Goal: Transaction & Acquisition: Purchase product/service

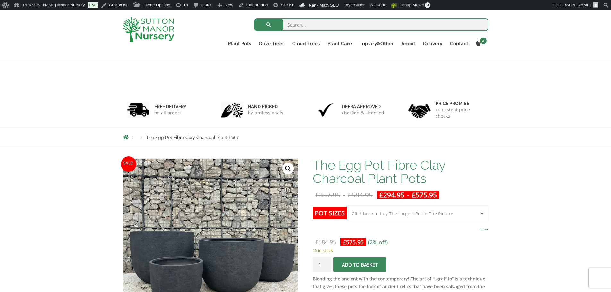
select select "Click here to buy The Largest Pot In The Picture"
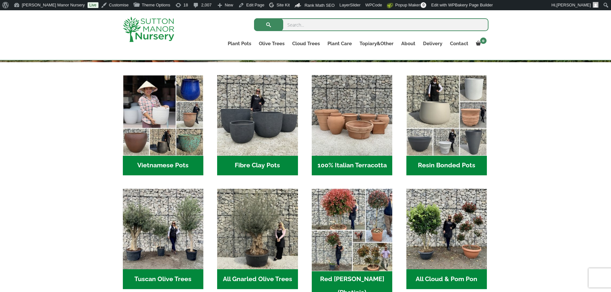
scroll to position [192, 0]
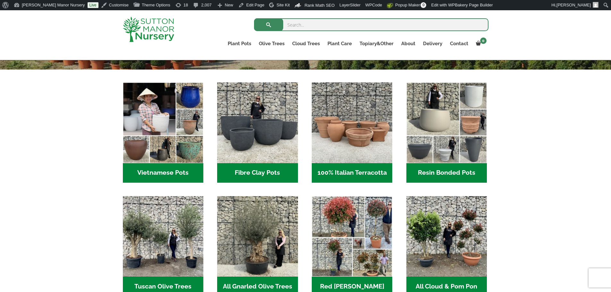
click at [317, 23] on input "search" at bounding box center [371, 24] width 234 height 13
type input "BAY TREE"
click at [254, 18] on button "submit" at bounding box center [268, 24] width 29 height 13
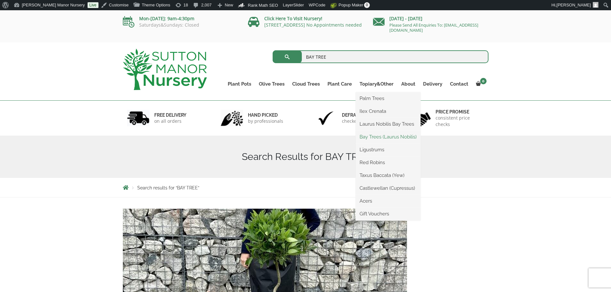
click at [382, 138] on link "Bay Trees (Laurus Nobilis)" at bounding box center [388, 137] width 65 height 10
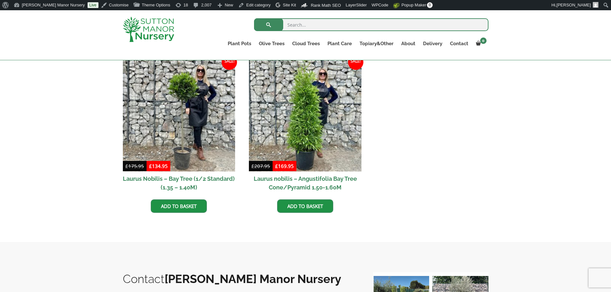
scroll to position [128, 0]
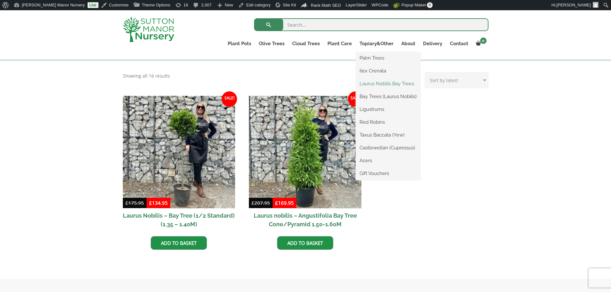
click at [380, 81] on link "Laurus Nobilis Bay Trees" at bounding box center [388, 84] width 65 height 10
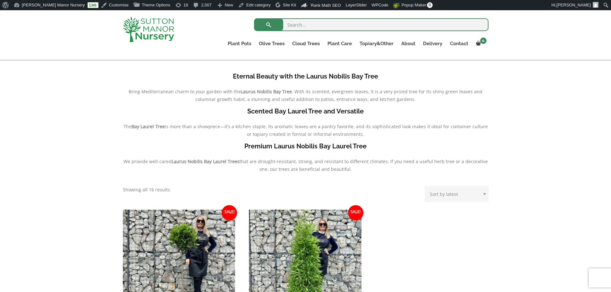
scroll to position [128, 0]
click at [169, 27] on img at bounding box center [148, 29] width 51 height 25
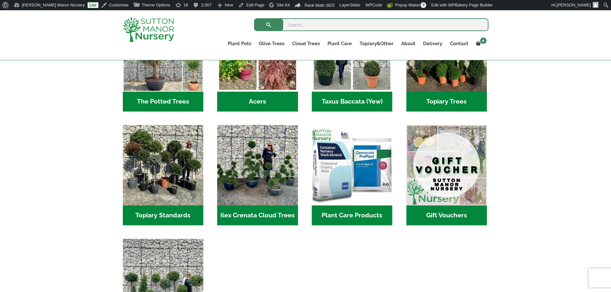
scroll to position [545, 0]
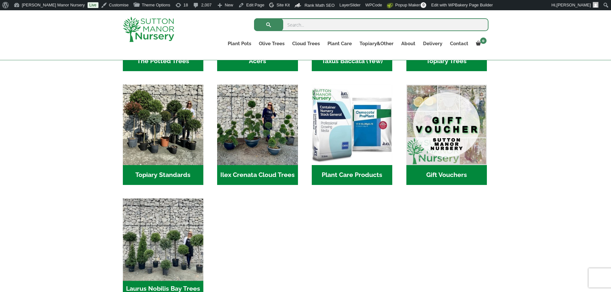
click at [189, 223] on img "Visit product category Laurus Nobilis Bay Trees" at bounding box center [163, 238] width 85 height 85
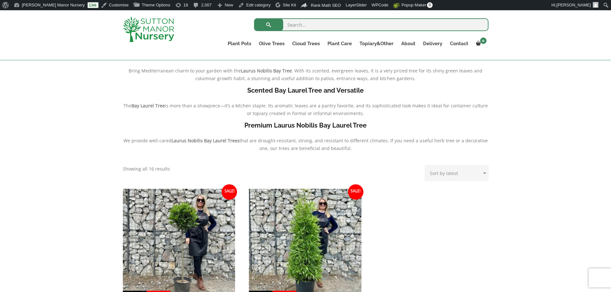
scroll to position [64, 0]
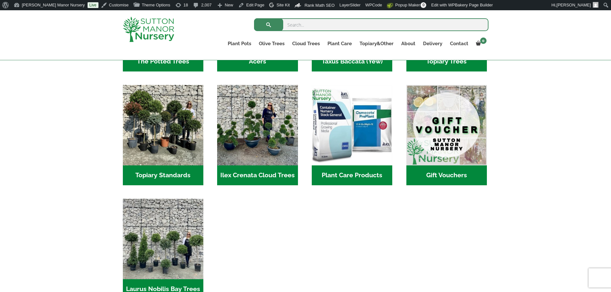
scroll to position [545, 0]
click at [307, 18] on input "search" at bounding box center [371, 24] width 234 height 13
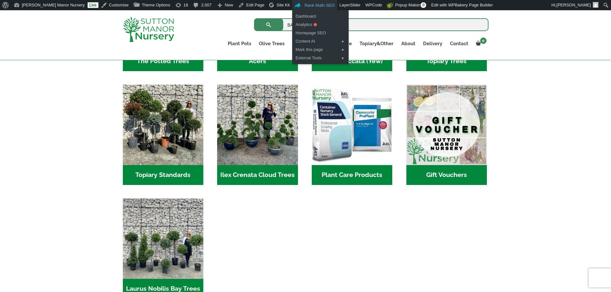
type input "BAY TREE"
click at [254, 18] on button "submit" at bounding box center [268, 24] width 29 height 13
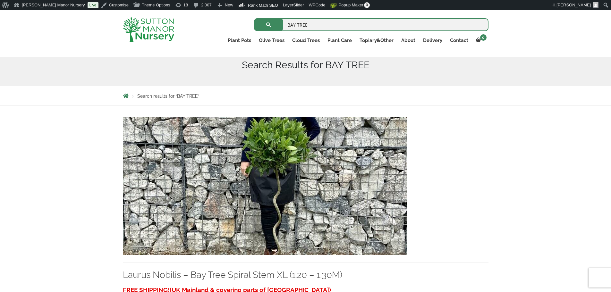
scroll to position [149, 0]
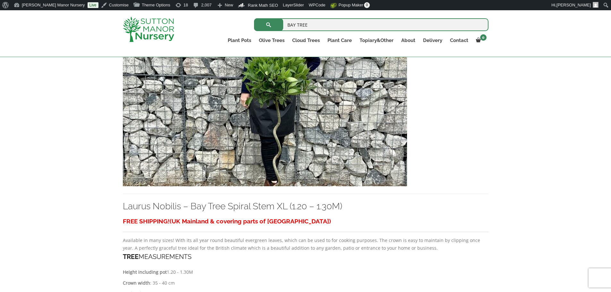
click at [181, 155] on img at bounding box center [265, 117] width 284 height 138
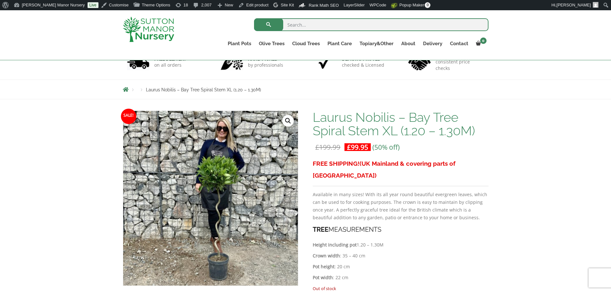
scroll to position [96, 0]
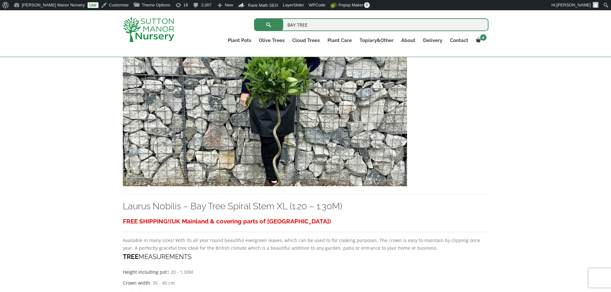
click at [149, 24] on img at bounding box center [148, 29] width 51 height 25
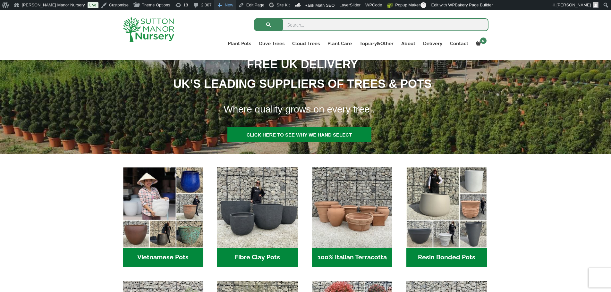
scroll to position [96, 0]
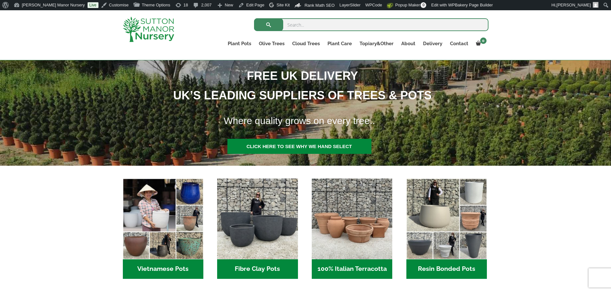
click at [318, 24] on input "search" at bounding box center [371, 24] width 234 height 13
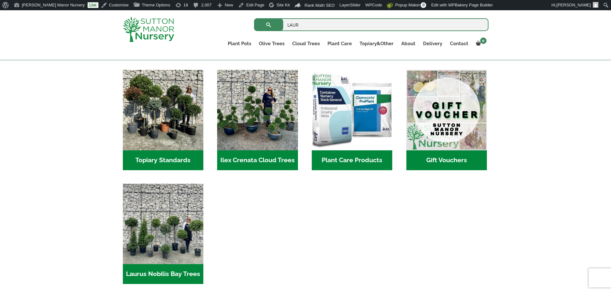
scroll to position [609, 0]
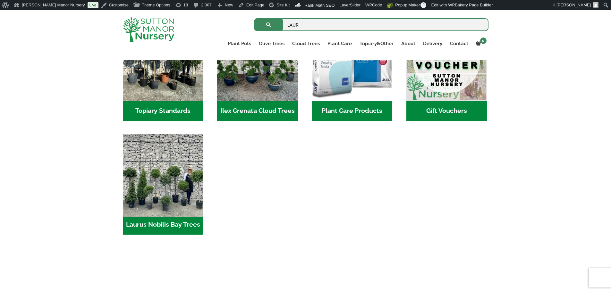
type input "LAUR"
click at [189, 180] on img "Visit product category Laurus Nobilis Bay Trees" at bounding box center [163, 174] width 85 height 85
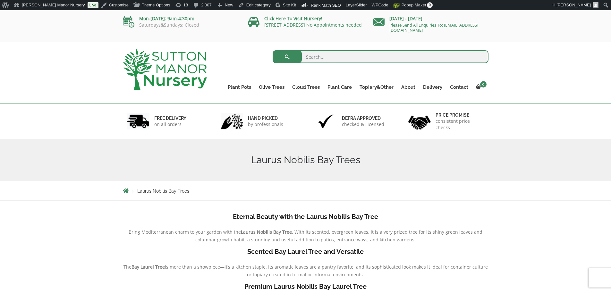
drag, startPoint x: 346, startPoint y: 54, endPoint x: 343, endPoint y: 47, distance: 7.7
click at [346, 54] on input "search" at bounding box center [381, 56] width 216 height 13
type input "LAURAS"
click at [273, 50] on button "submit" at bounding box center [287, 56] width 29 height 13
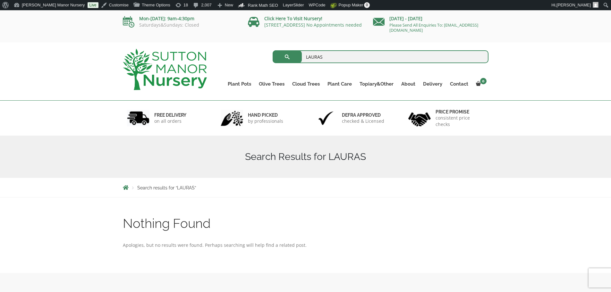
click at [171, 71] on img at bounding box center [165, 69] width 84 height 41
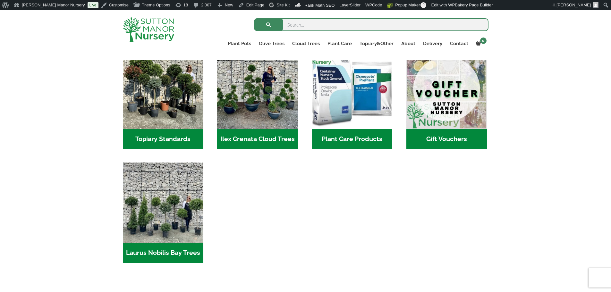
scroll to position [609, 0]
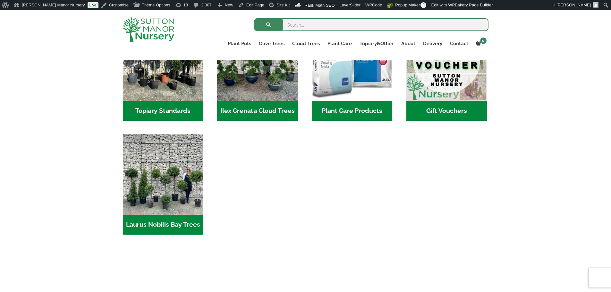
click at [312, 28] on input "search" at bounding box center [371, 24] width 234 height 13
type input "a"
type input "laurus"
click at [254, 18] on button "submit" at bounding box center [268, 24] width 29 height 13
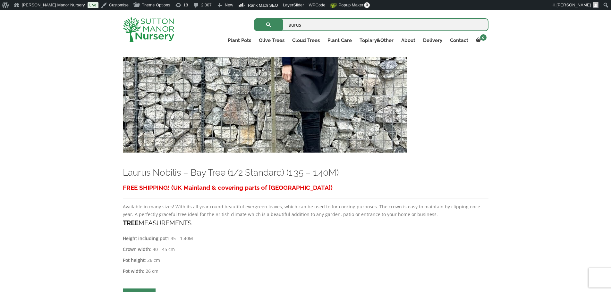
scroll to position [1924, 0]
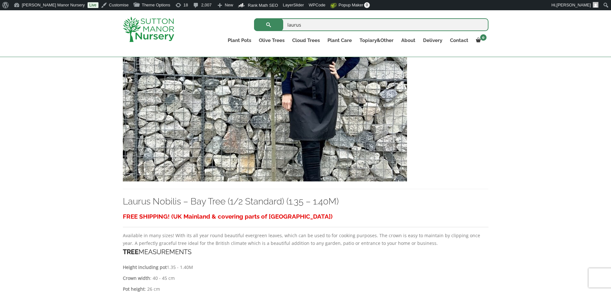
drag, startPoint x: 322, startPoint y: 29, endPoint x: 227, endPoint y: 27, distance: 94.9
click at [305, 27] on input "laurus" at bounding box center [371, 24] width 234 height 13
click at [163, 20] on img at bounding box center [148, 29] width 51 height 25
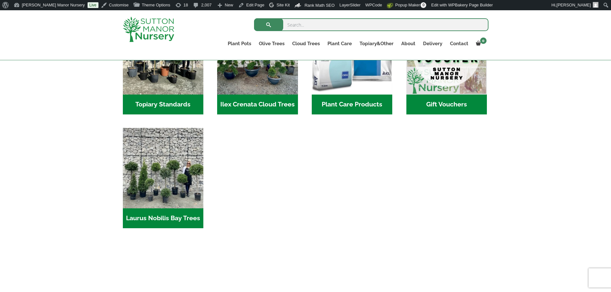
scroll to position [609, 0]
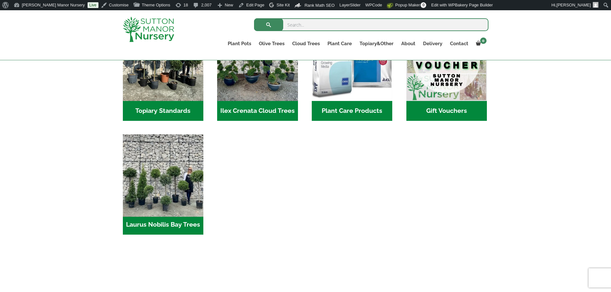
click at [187, 154] on img "Visit product category Laurus Nobilis Bay Trees" at bounding box center [163, 174] width 85 height 85
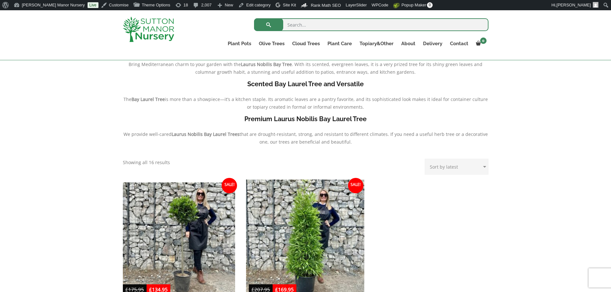
scroll to position [257, 0]
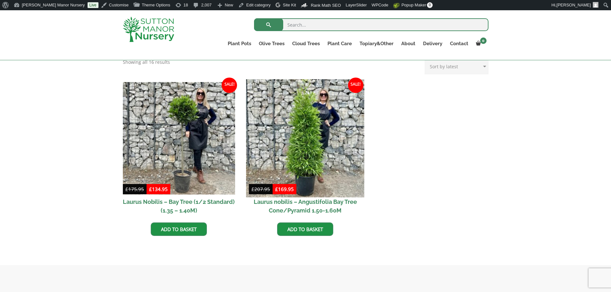
click at [312, 172] on img at bounding box center [305, 138] width 118 height 118
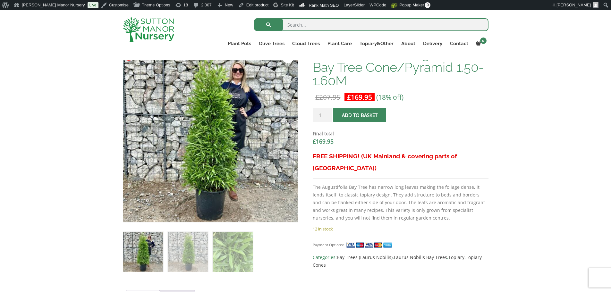
scroll to position [224, 0]
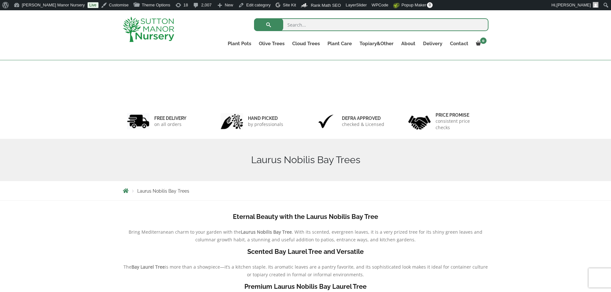
scroll to position [268, 0]
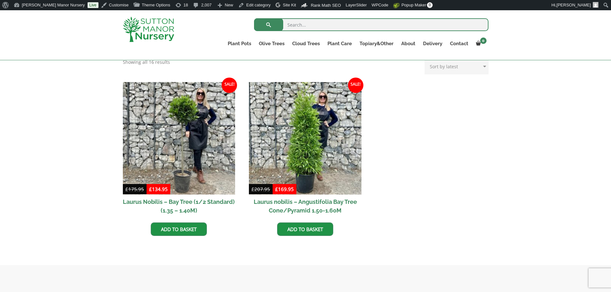
click at [181, 145] on img at bounding box center [179, 138] width 113 height 113
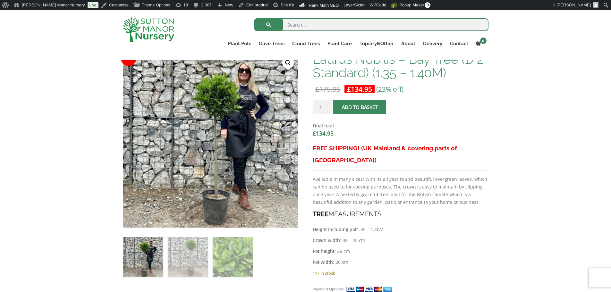
scroll to position [289, 0]
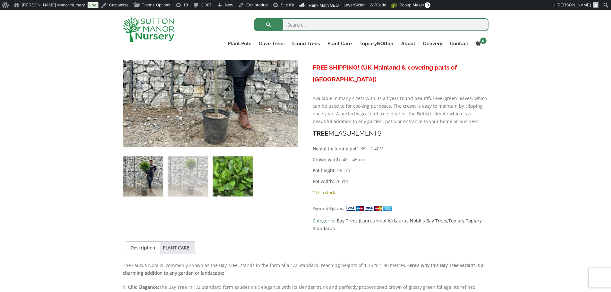
click at [243, 180] on img at bounding box center [233, 176] width 40 height 40
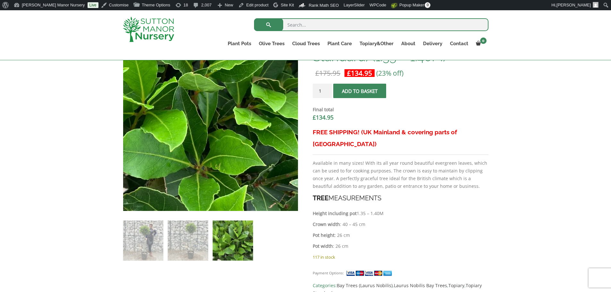
scroll to position [224, 0]
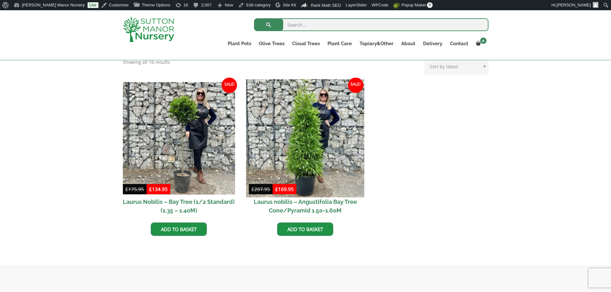
click at [275, 124] on img at bounding box center [305, 138] width 118 height 118
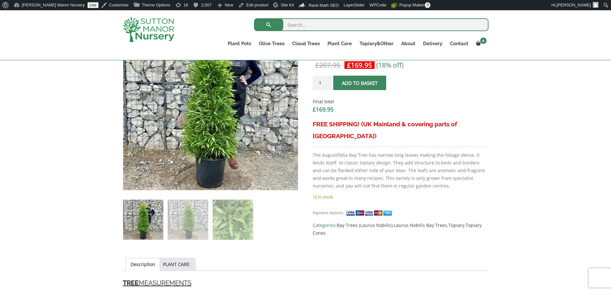
scroll to position [257, 0]
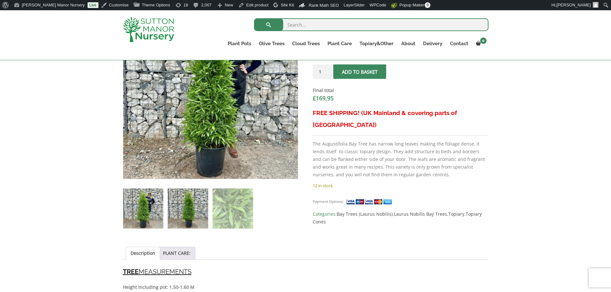
click at [201, 214] on img at bounding box center [188, 209] width 40 height 40
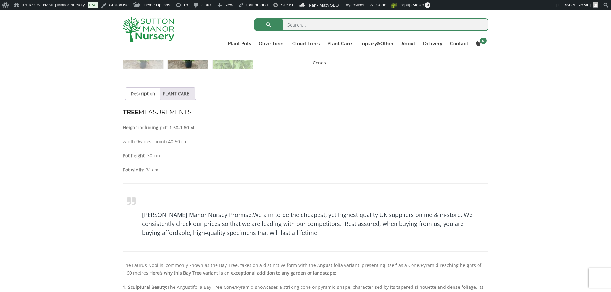
scroll to position [353, 0]
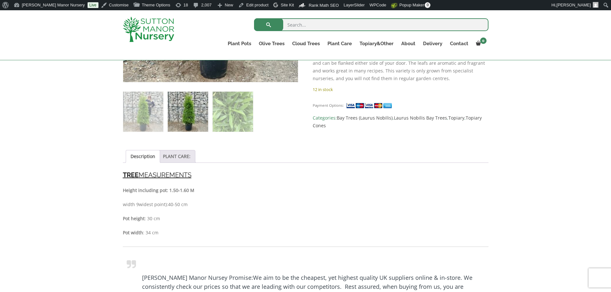
click at [182, 155] on link "PLANT CARE:" at bounding box center [177, 156] width 28 height 12
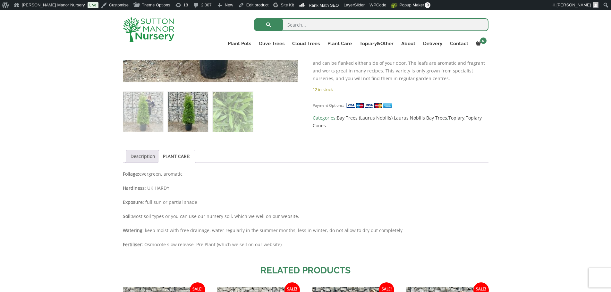
click at [150, 157] on link "Description" at bounding box center [142, 156] width 25 height 12
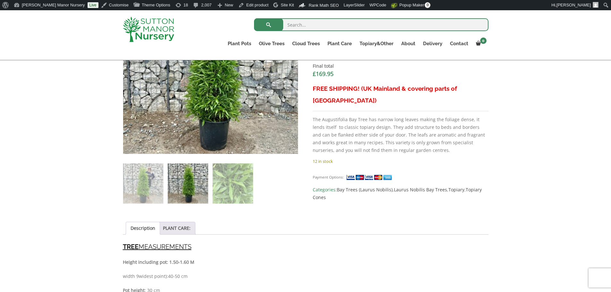
scroll to position [385, 0]
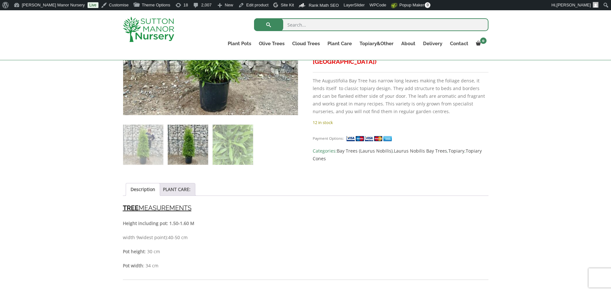
scroll to position [321, 0]
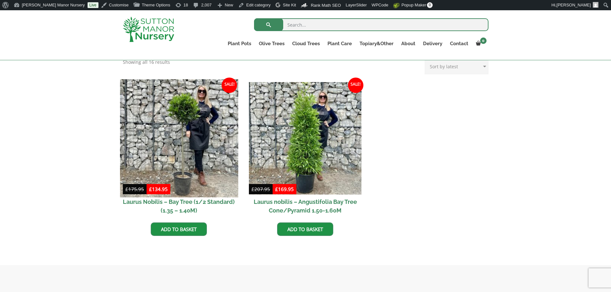
click at [214, 151] on img at bounding box center [179, 138] width 118 height 118
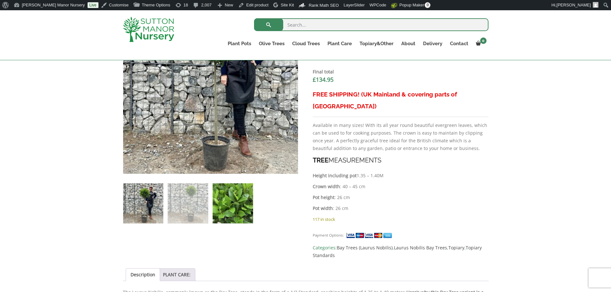
scroll to position [224, 0]
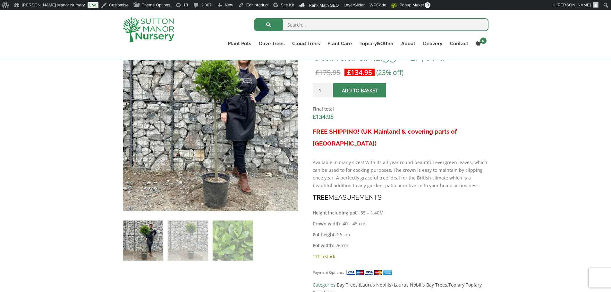
click at [162, 30] on img at bounding box center [148, 29] width 51 height 25
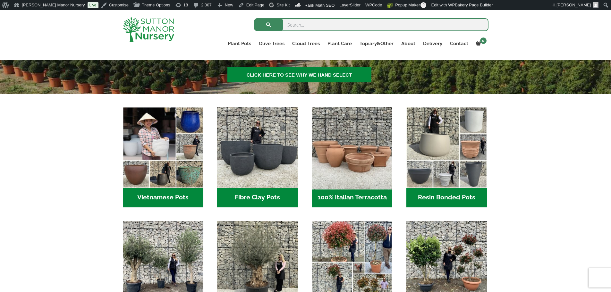
scroll to position [160, 0]
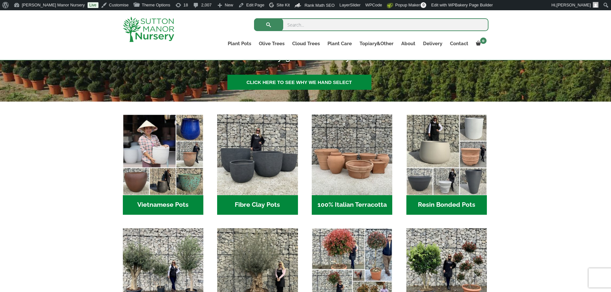
click at [436, 202] on h2 "Resin Bonded Pots (212)" at bounding box center [446, 205] width 80 height 20
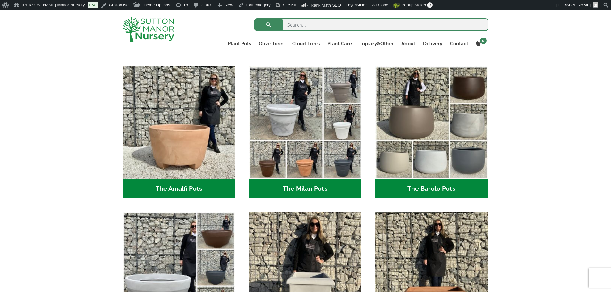
scroll to position [192, 0]
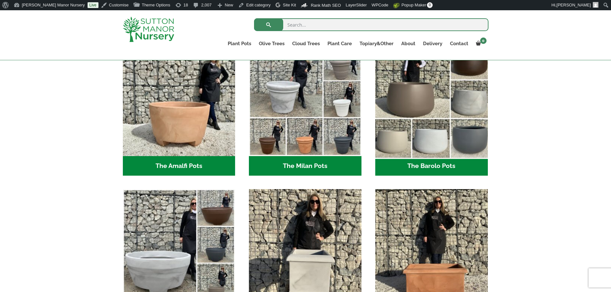
click at [439, 127] on img "Visit product category The Barolo Pots" at bounding box center [431, 100] width 118 height 118
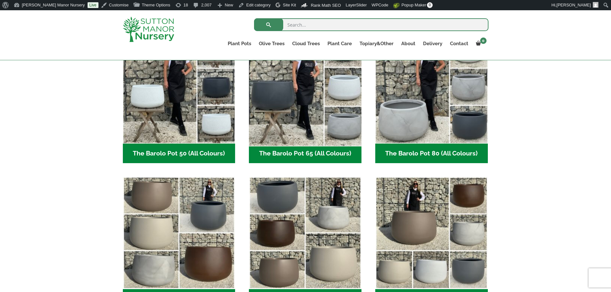
scroll to position [192, 0]
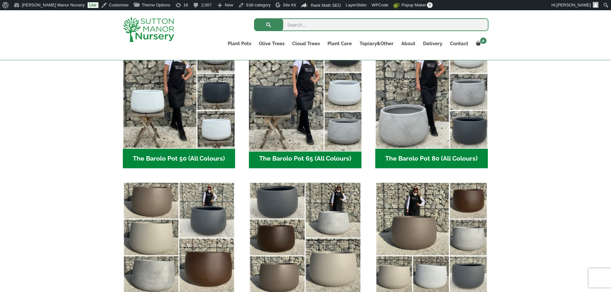
click at [354, 117] on img "Visit product category The Barolo Pot 65 (All Colours)" at bounding box center [305, 92] width 118 height 118
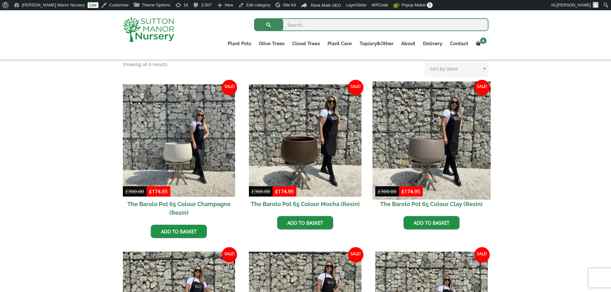
scroll to position [128, 0]
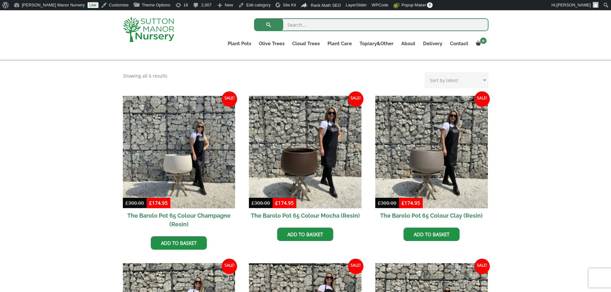
click at [320, 26] on input "search" at bounding box center [371, 24] width 234 height 13
type input "60"
click at [254, 18] on button "submit" at bounding box center [268, 24] width 29 height 13
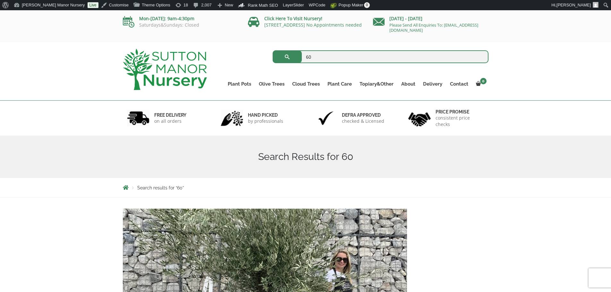
click at [150, 72] on img at bounding box center [165, 69] width 84 height 41
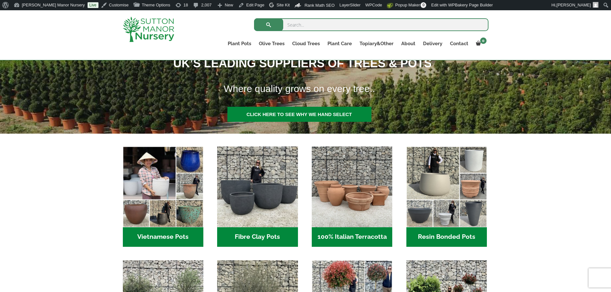
scroll to position [192, 0]
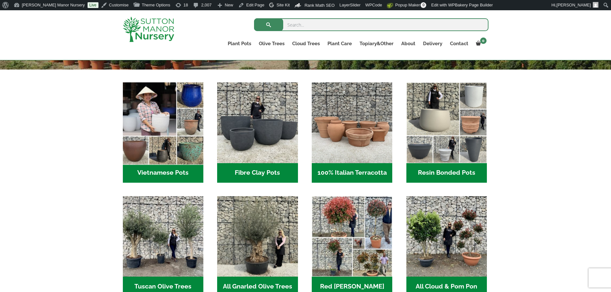
click at [166, 163] on img "Visit product category Vietnamese Pots" at bounding box center [163, 122] width 85 height 85
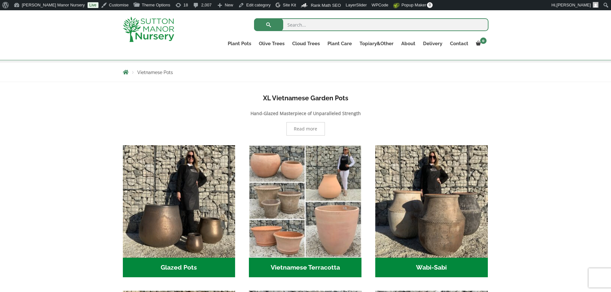
scroll to position [128, 0]
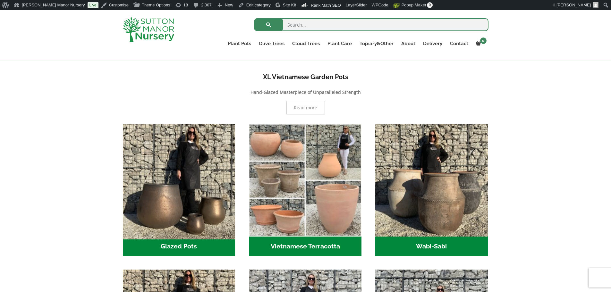
click at [200, 213] on img "Visit product category Glazed Pots" at bounding box center [179, 180] width 118 height 118
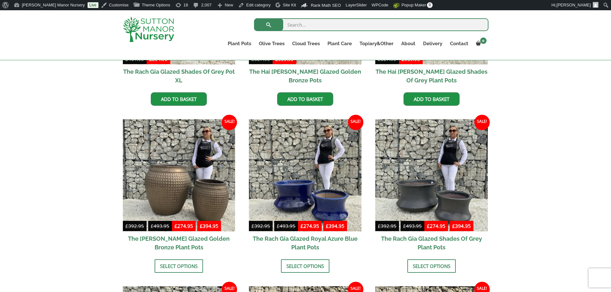
scroll to position [289, 0]
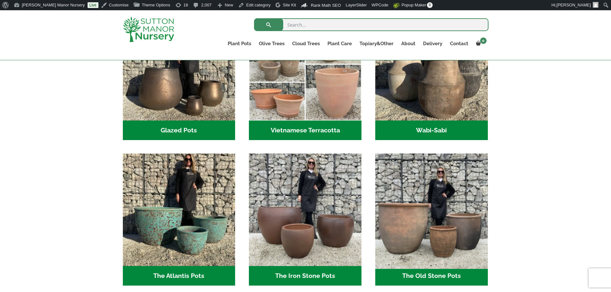
scroll to position [257, 0]
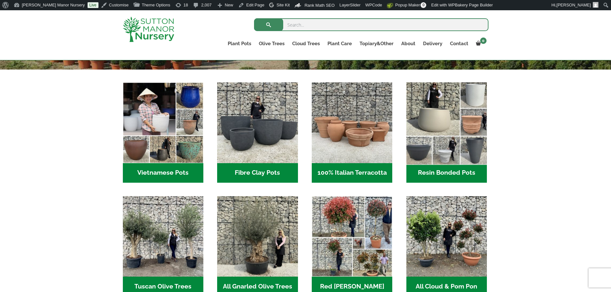
click at [454, 125] on img "Visit product category Resin Bonded Pots" at bounding box center [446, 122] width 85 height 85
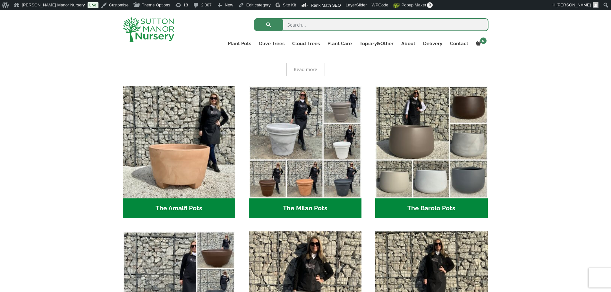
scroll to position [160, 0]
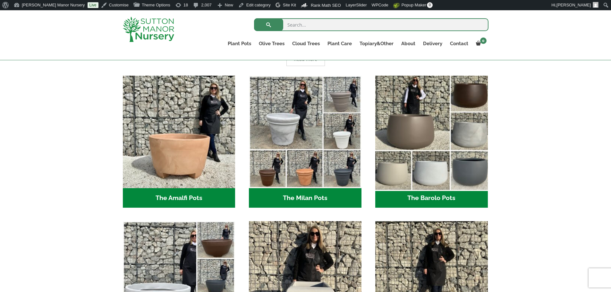
click at [403, 132] on img "Visit product category The Barolo Pots" at bounding box center [431, 132] width 118 height 118
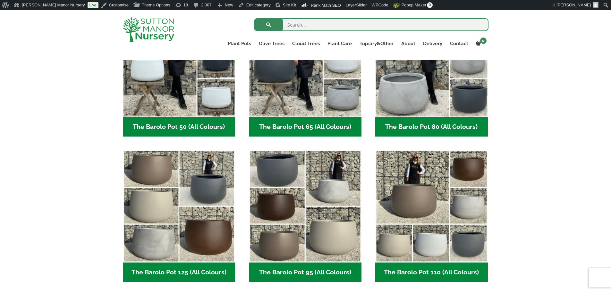
scroll to position [224, 0]
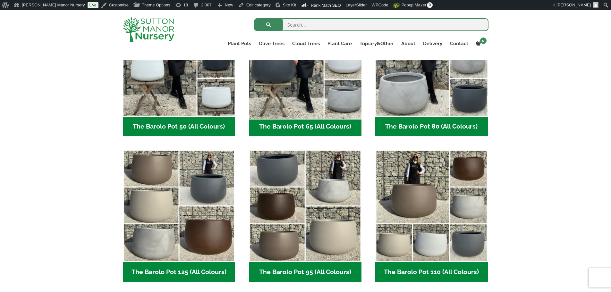
click at [298, 101] on img "Visit product category The Barolo Pot 65 (All Colours)" at bounding box center [305, 60] width 118 height 118
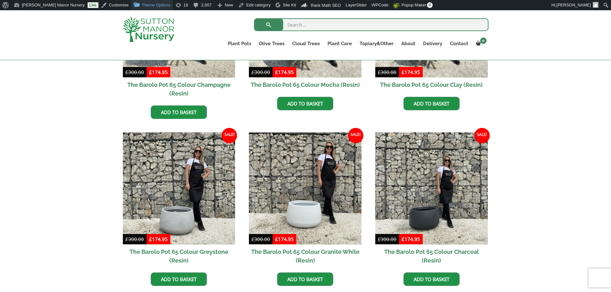
scroll to position [257, 0]
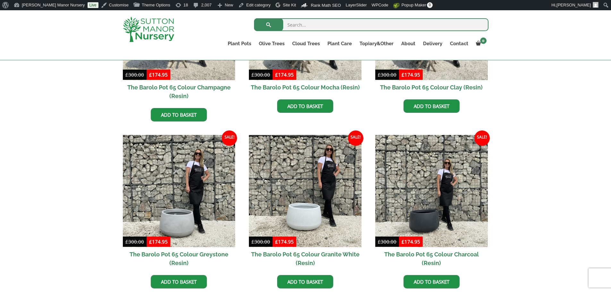
click at [150, 28] on img at bounding box center [148, 29] width 51 height 25
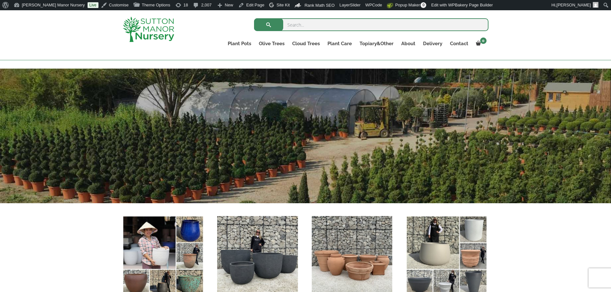
scroll to position [192, 0]
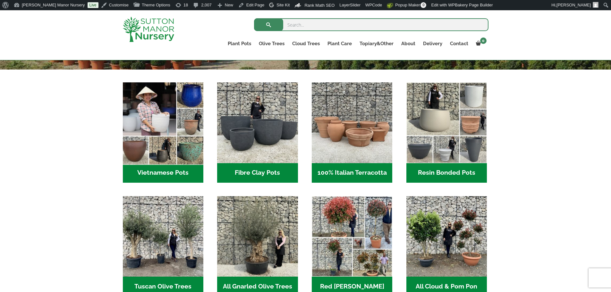
click at [170, 118] on img "Visit product category Vietnamese Pots" at bounding box center [163, 122] width 85 height 85
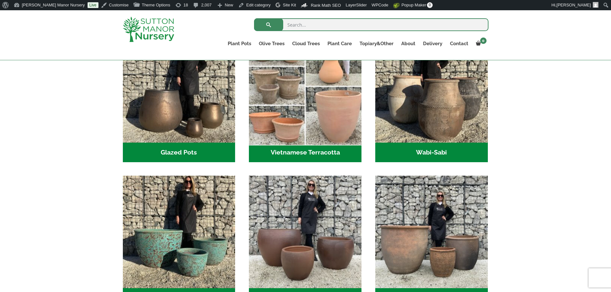
scroll to position [224, 0]
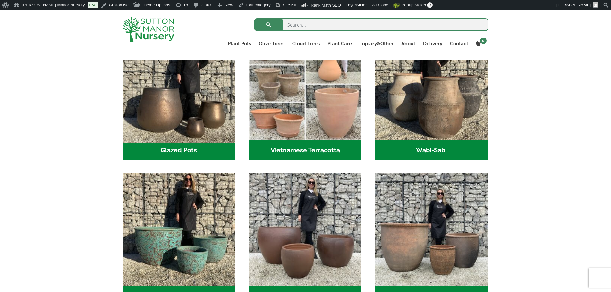
click at [165, 122] on img "Visit product category Glazed Pots" at bounding box center [179, 84] width 118 height 118
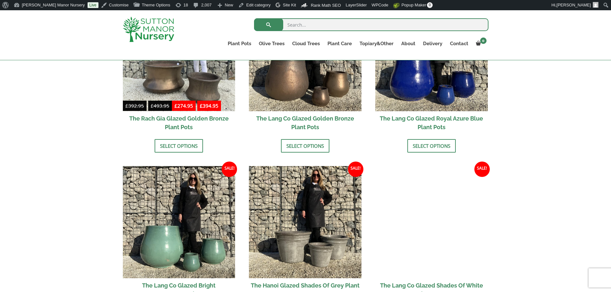
scroll to position [609, 0]
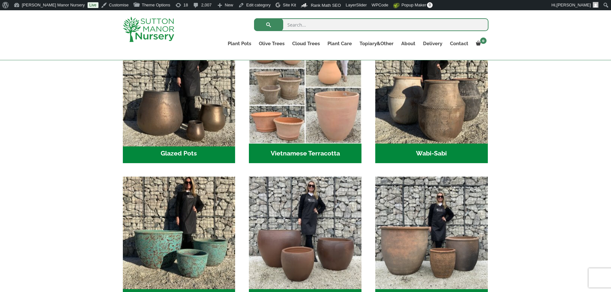
scroll to position [257, 0]
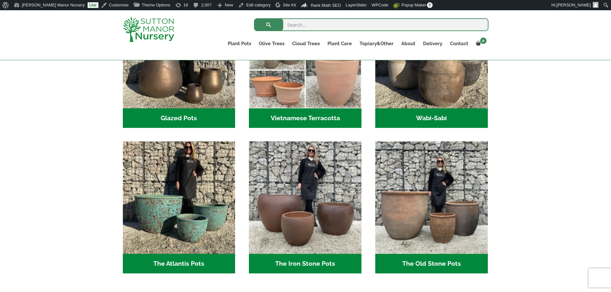
click at [130, 17] on img at bounding box center [148, 29] width 51 height 25
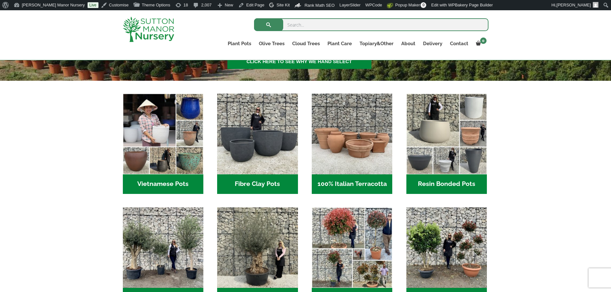
scroll to position [192, 0]
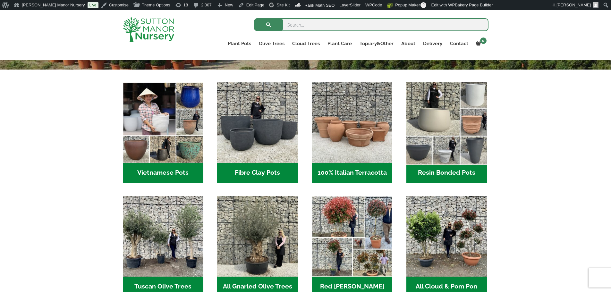
click at [466, 140] on img "Visit product category Resin Bonded Pots" at bounding box center [446, 122] width 85 height 85
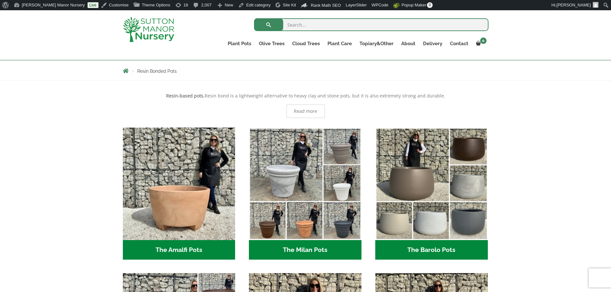
scroll to position [160, 0]
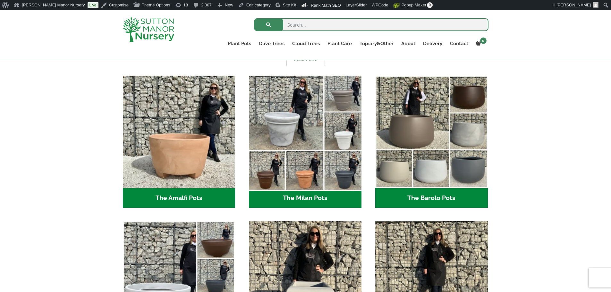
click at [296, 164] on img "Visit product category The Milan Pots" at bounding box center [305, 132] width 118 height 118
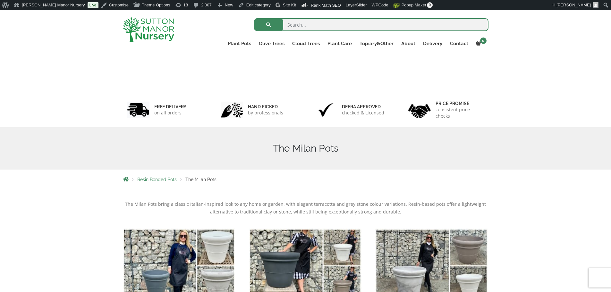
scroll to position [160, 0]
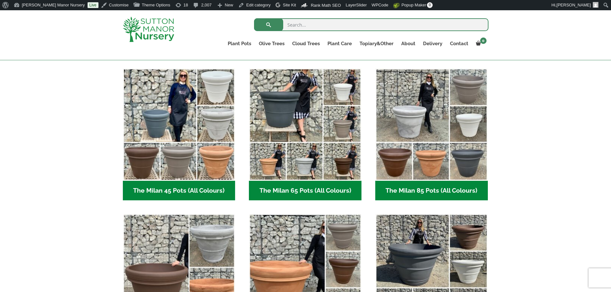
click at [296, 164] on img "Visit product category The Milan 65 Pots (All Colours)" at bounding box center [305, 124] width 113 height 113
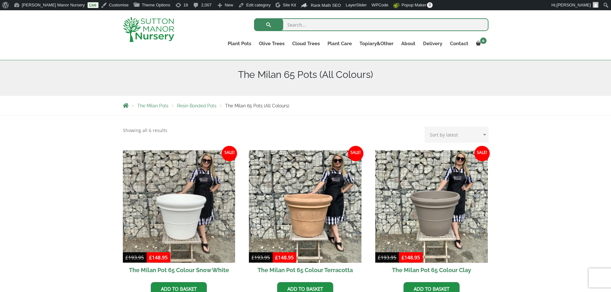
scroll to position [128, 0]
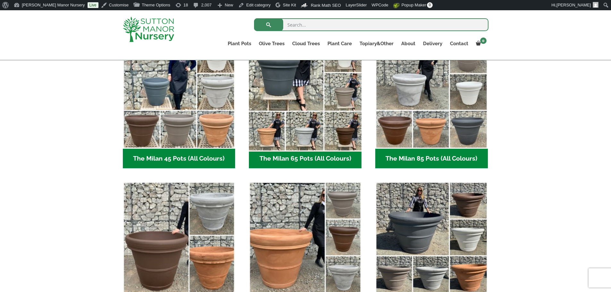
scroll to position [160, 0]
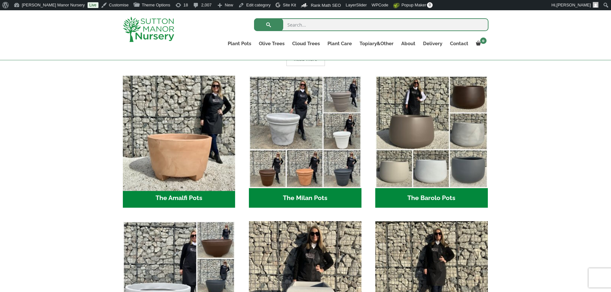
click at [183, 132] on img "Visit product category The Amalfi Pots" at bounding box center [179, 132] width 118 height 118
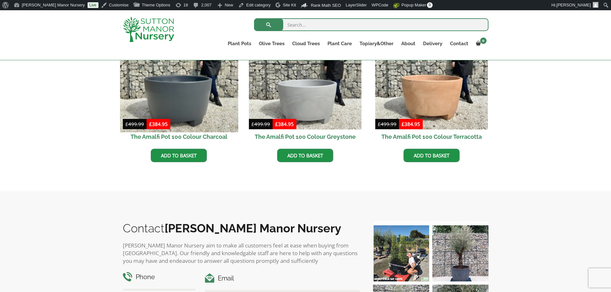
scroll to position [224, 0]
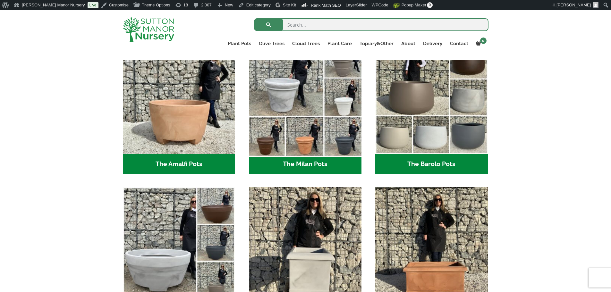
scroll to position [257, 0]
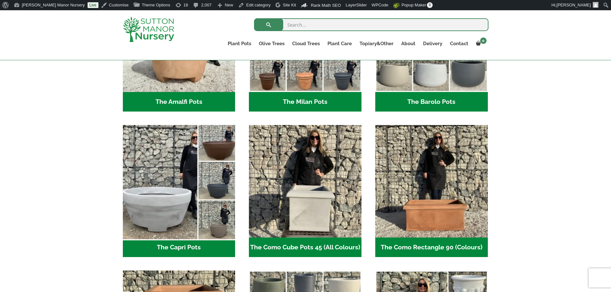
click at [195, 173] on img "Visit product category The Capri Pots" at bounding box center [179, 181] width 118 height 118
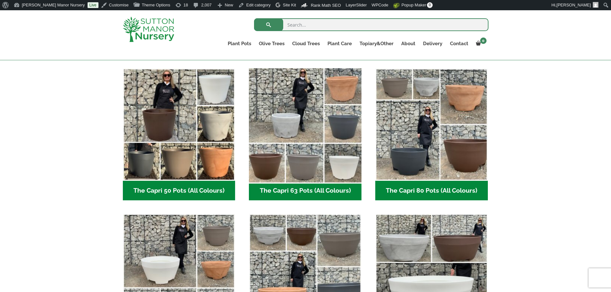
click at [321, 176] on img "Visit product category The Capri 63 Pots (All Colours)" at bounding box center [305, 124] width 118 height 118
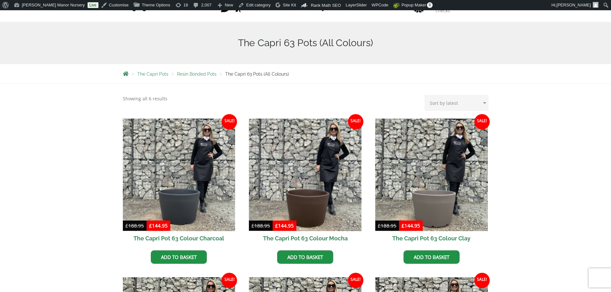
scroll to position [128, 0]
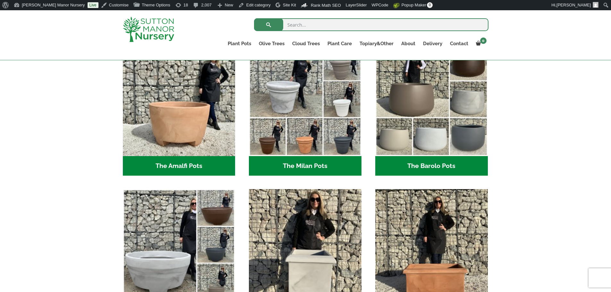
scroll to position [257, 0]
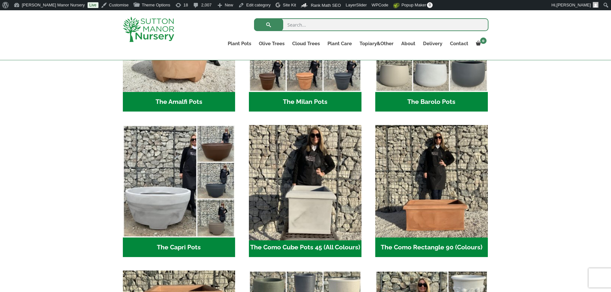
click at [314, 158] on img "Visit product category The Como Cube Pots 45 (All Colours)" at bounding box center [305, 181] width 118 height 118
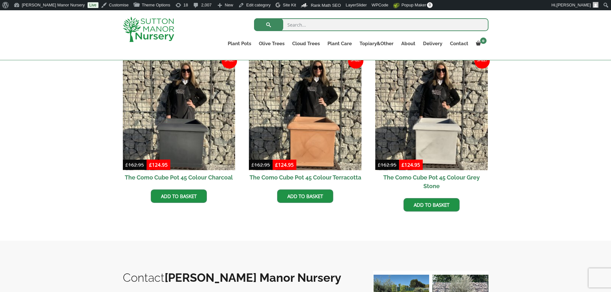
scroll to position [257, 0]
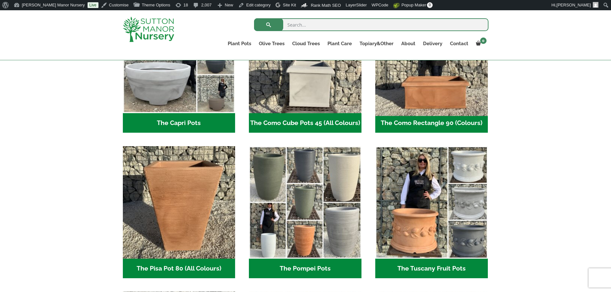
scroll to position [385, 0]
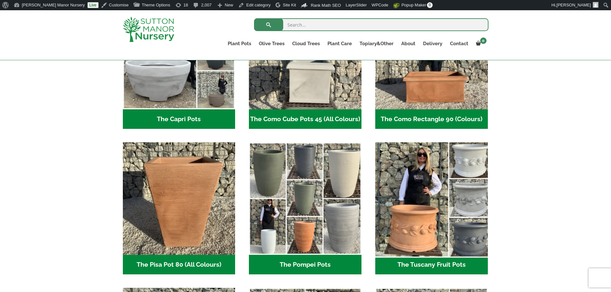
click at [451, 184] on img "Visit product category The Tuscany Fruit Pots" at bounding box center [431, 199] width 118 height 118
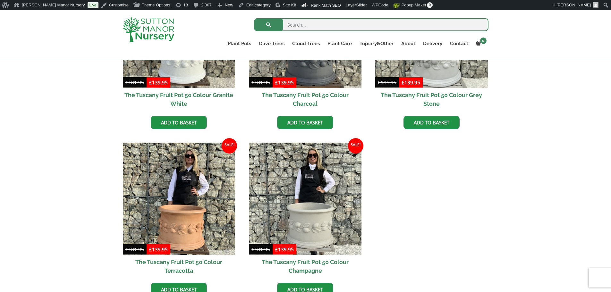
scroll to position [289, 0]
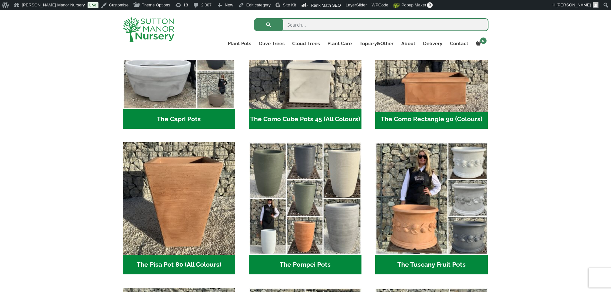
click at [424, 108] on img "Visit product category The Como Rectangle 90 (Colours)" at bounding box center [431, 53] width 118 height 118
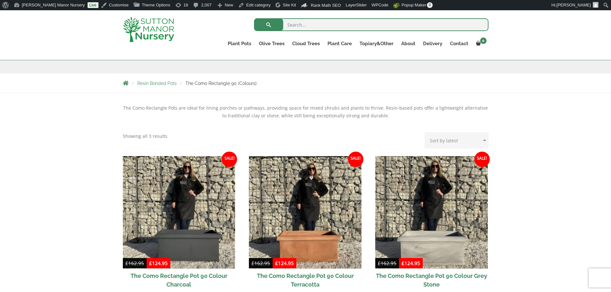
scroll to position [160, 0]
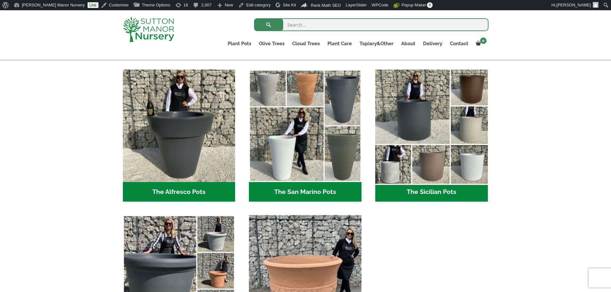
scroll to position [737, 0]
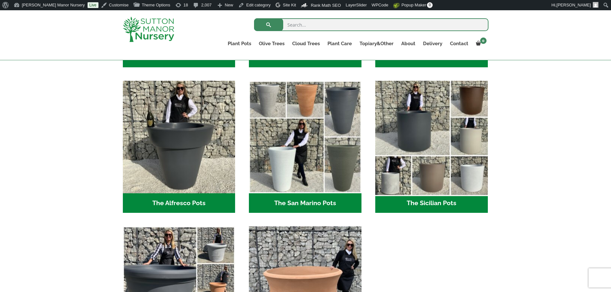
click at [458, 157] on img "Visit product category The Sicilian Pots" at bounding box center [431, 137] width 118 height 118
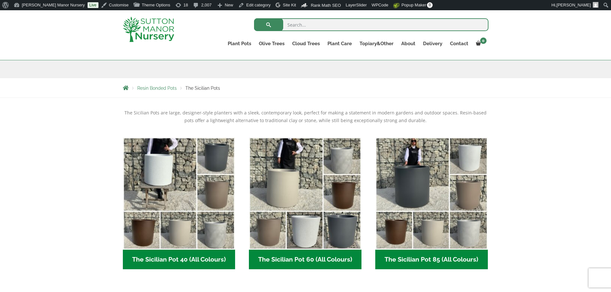
scroll to position [128, 0]
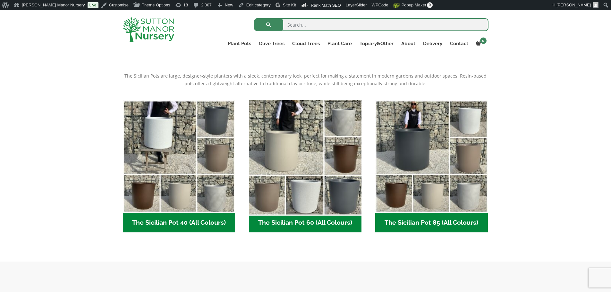
click at [280, 139] on img "Visit product category The Sicilian Pot 60 (All Colours)" at bounding box center [305, 156] width 118 height 118
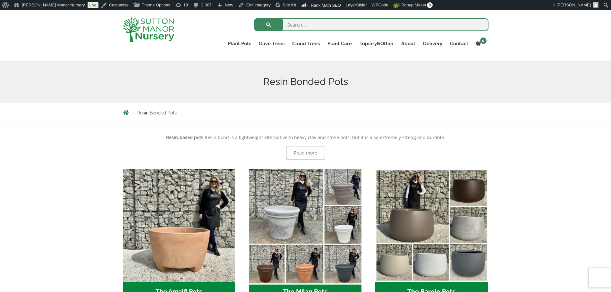
scroll to position [128, 0]
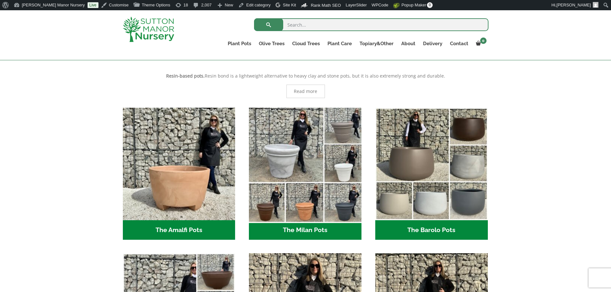
click at [301, 209] on img "Visit product category The Milan Pots" at bounding box center [305, 164] width 118 height 118
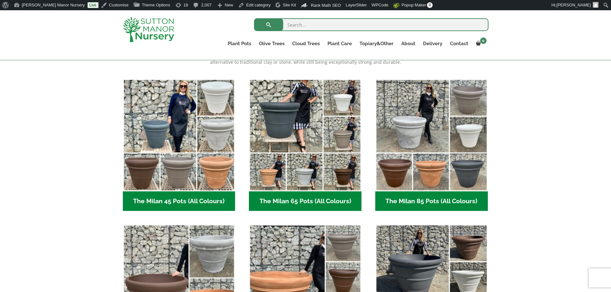
scroll to position [160, 0]
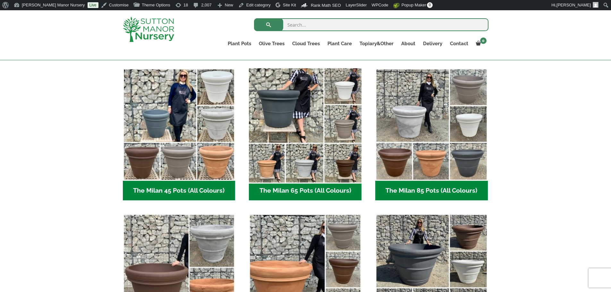
click at [309, 171] on img "Visit product category The Milan 65 Pots (All Colours)" at bounding box center [305, 124] width 118 height 118
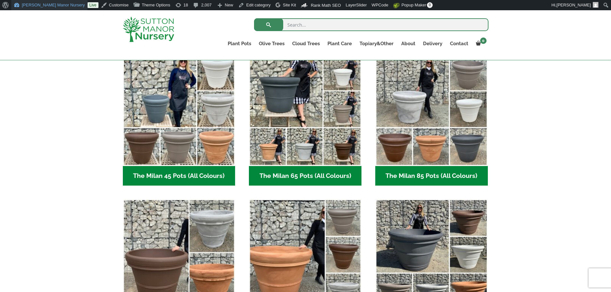
scroll to position [160, 0]
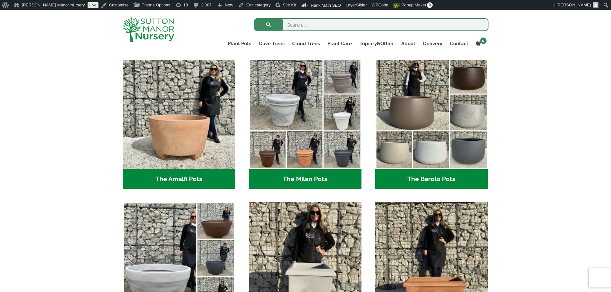
scroll to position [257, 0]
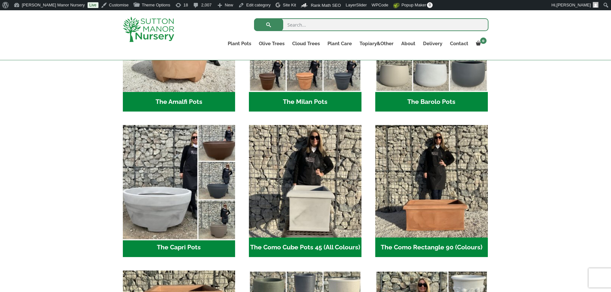
click at [197, 168] on img "Visit product category The Capri Pots" at bounding box center [179, 181] width 118 height 118
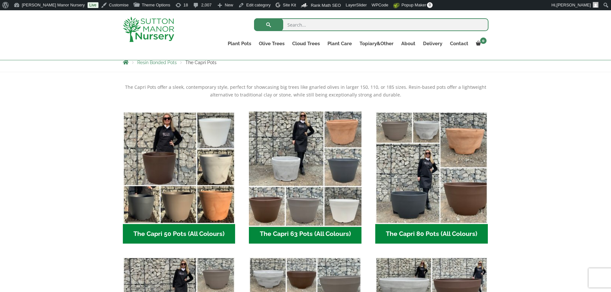
scroll to position [128, 0]
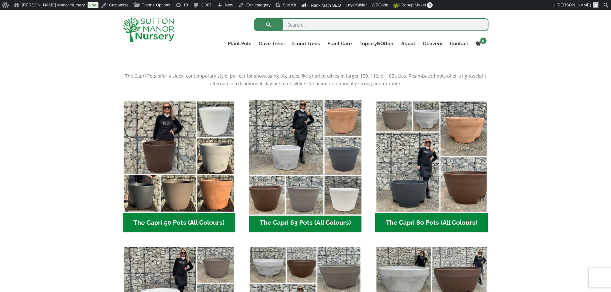
click at [294, 190] on img "Visit product category The Capri 63 Pots (All Colours)" at bounding box center [305, 156] width 118 height 118
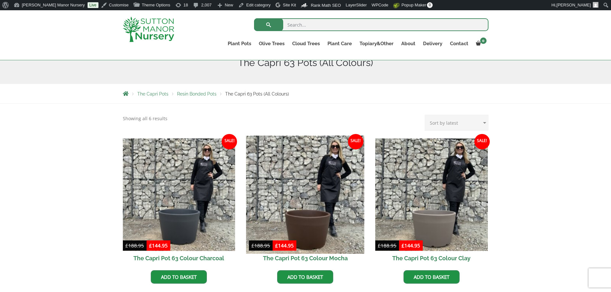
scroll to position [128, 0]
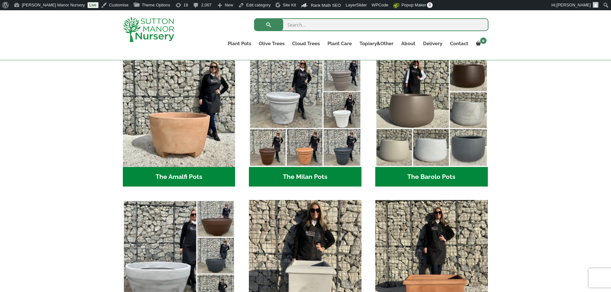
scroll to position [160, 0]
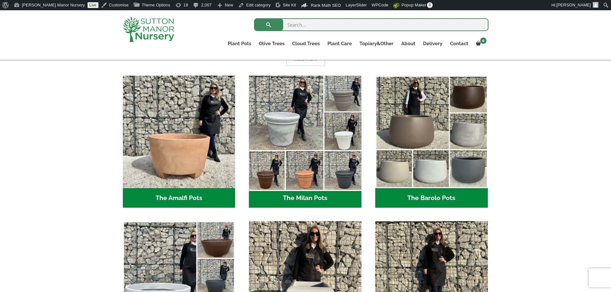
click at [299, 153] on img "Visit product category The Milan Pots" at bounding box center [305, 132] width 118 height 118
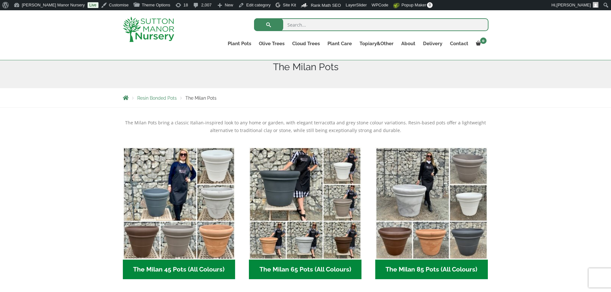
scroll to position [160, 0]
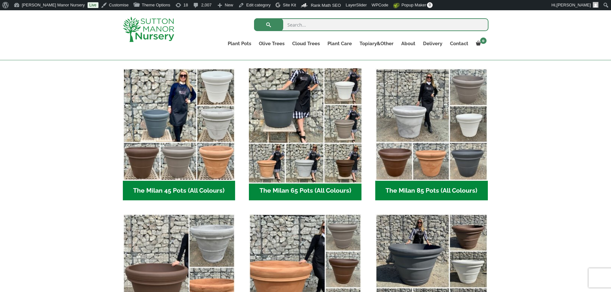
click at [304, 168] on img "Visit product category The Milan 65 Pots (All Colours)" at bounding box center [305, 124] width 118 height 118
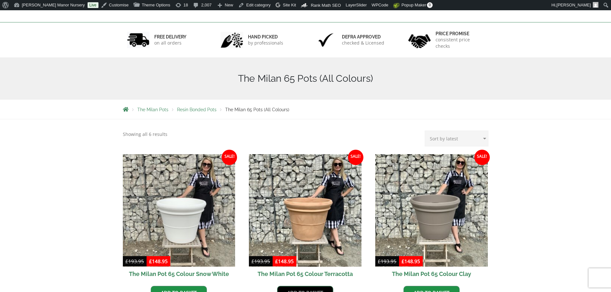
scroll to position [160, 0]
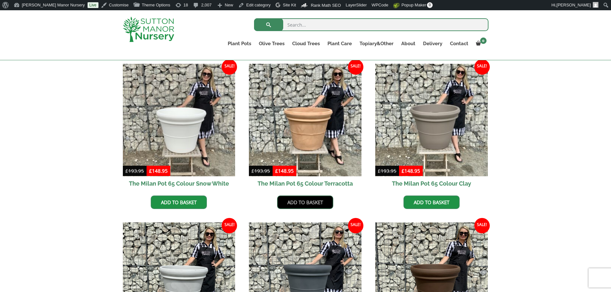
click at [319, 206] on link "Add to basket" at bounding box center [305, 202] width 56 height 13
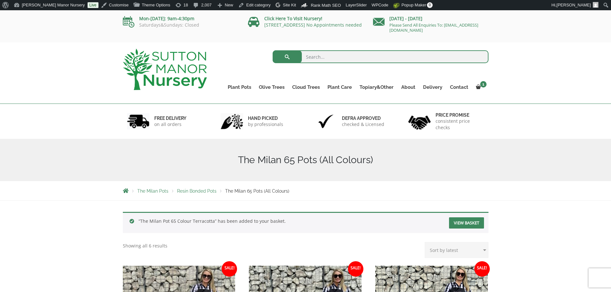
click at [192, 80] on img at bounding box center [165, 69] width 84 height 41
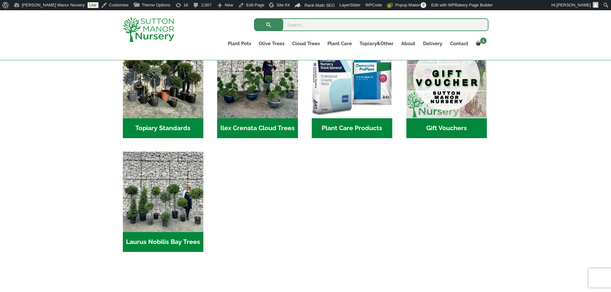
scroll to position [641, 0]
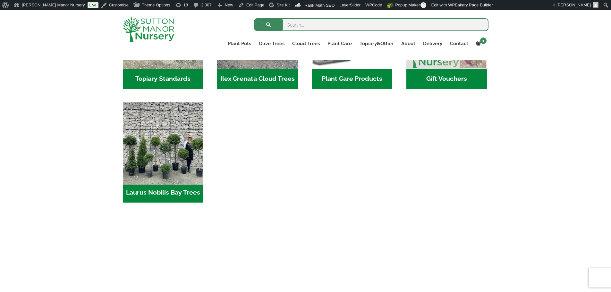
click at [182, 166] on img "Visit product category Laurus Nobilis Bay Trees" at bounding box center [163, 142] width 85 height 85
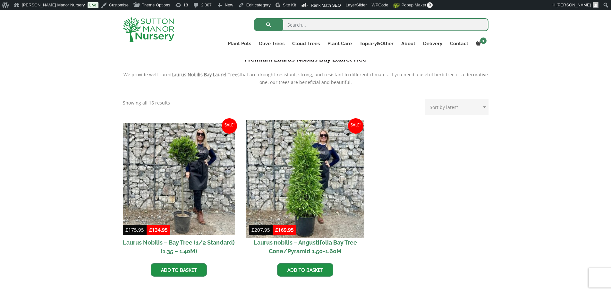
scroll to position [321, 0]
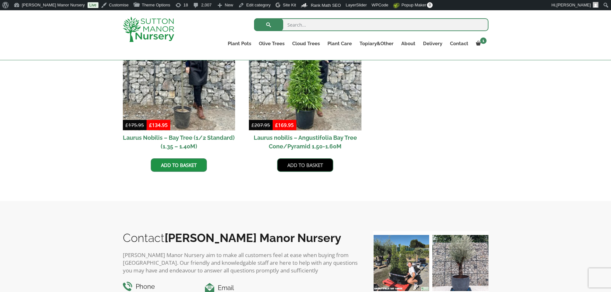
click at [307, 167] on link "Add to basket" at bounding box center [305, 164] width 56 height 13
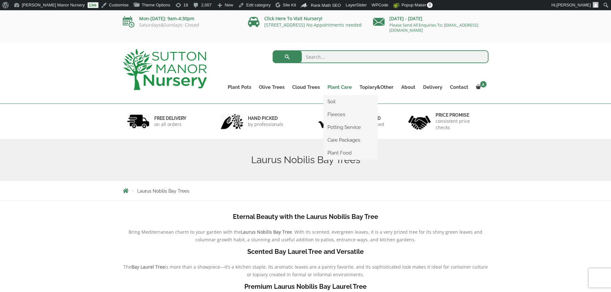
click at [356, 96] on ul "Soil Fleeces Potting Service Care Packages Plant Food" at bounding box center [351, 128] width 54 height 64
click at [344, 88] on link "Plant Care" at bounding box center [340, 87] width 32 height 9
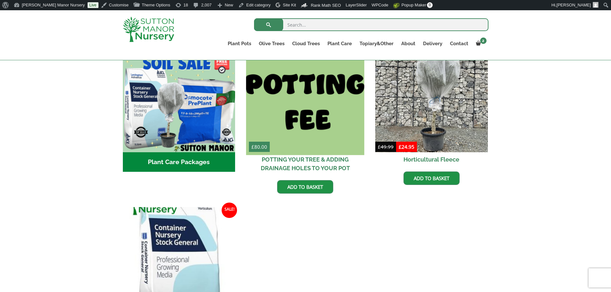
scroll to position [224, 0]
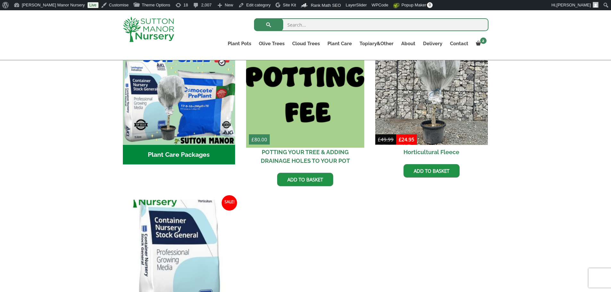
click at [325, 130] on img at bounding box center [305, 88] width 118 height 118
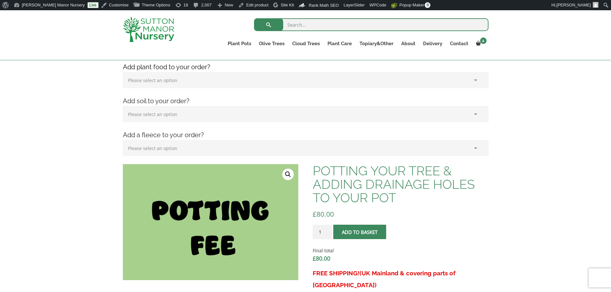
scroll to position [32, 0]
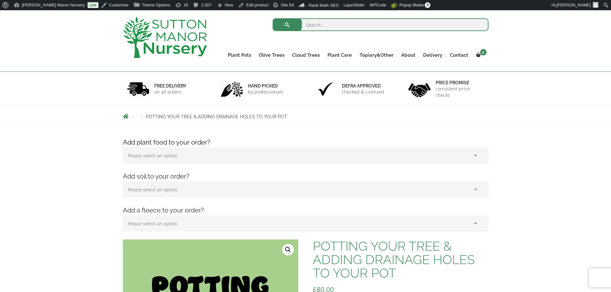
click at [213, 193] on select "Please select an option (x1) 75L Bag (£34.99) (x2) 75L Bag (£69.98) (x3) 75L Ba…" at bounding box center [306, 189] width 366 height 16
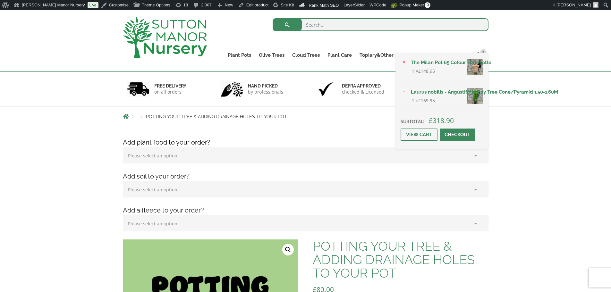
click at [473, 56] on div "× The Milan Pot 65 Colour Terracotta 1 × £ 148.95 × Laurus nobilis - Angustifol…" at bounding box center [442, 101] width 92 height 96
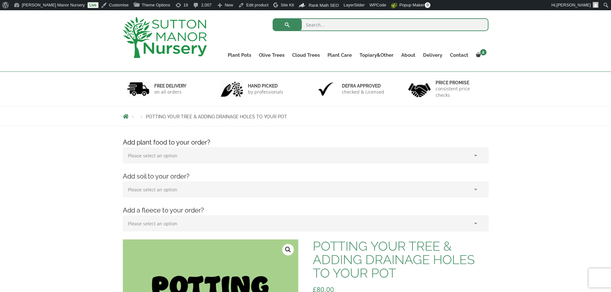
click at [210, 185] on select "Please select an option (x1) 75L Bag (£34.99) (x2) 75L Bag (£69.98) (x3) 75L Ba…" at bounding box center [306, 189] width 366 height 16
select select "(x3) 75L Bag_2"
click at [123, 181] on select "Please select an option (x1) 75L Bag (£34.99) (x2) 75L Bag (£69.98) (x3) 75L Ba…" at bounding box center [306, 189] width 366 height 16
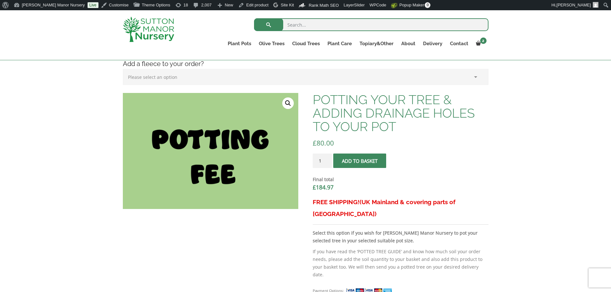
scroll to position [160, 0]
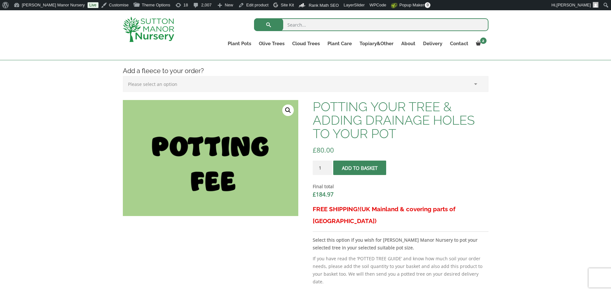
click at [360, 168] on span "submit" at bounding box center [360, 168] width 0 height 0
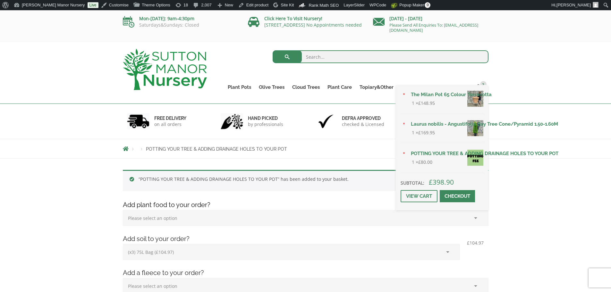
click at [478, 88] on div "× The Milan Pot 65 Colour Terracotta 1 × £ 148.95 × Laurus nobilis - Angustifol…" at bounding box center [442, 147] width 92 height 125
click at [479, 84] on link "3" at bounding box center [480, 87] width 16 height 9
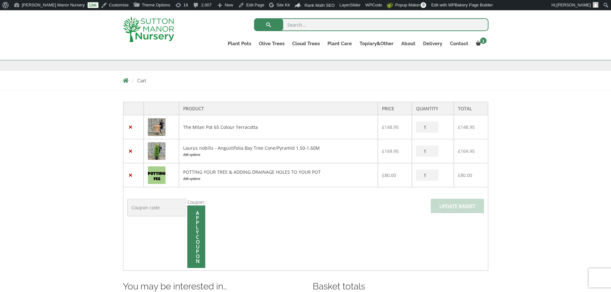
scroll to position [96, 0]
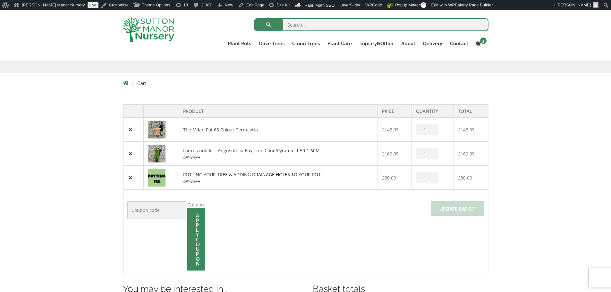
click at [298, 174] on link "POTTING YOUR TREE & ADDING DRAINAGE HOLES TO YOUR POT" at bounding box center [252, 175] width 138 height 6
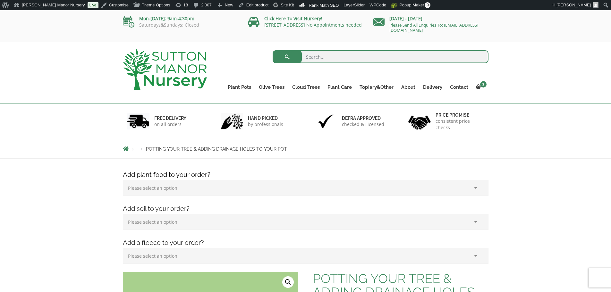
click at [165, 220] on select "Please select an option (x1) 75L Bag (£34.99) (x2) 75L Bag (£69.98) (x3) 75L Ba…" at bounding box center [306, 222] width 366 height 16
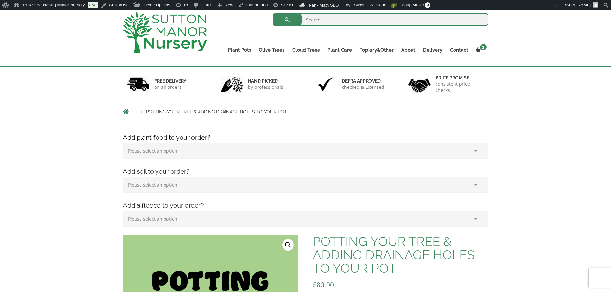
scroll to position [96, 0]
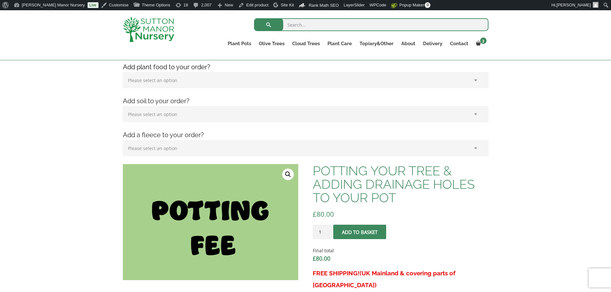
click at [165, 111] on select "Please select an option (x1) 75L Bag (£34.99) (x2) 75L Bag (£69.98) (x3) 75L Ba…" at bounding box center [306, 114] width 366 height 16
select select "(x3) 75L Bag_2"
click at [123, 106] on select "Please select an option (x1) 75L Bag (£34.99) (x2) 75L Bag (£69.98) (x3) 75L Ba…" at bounding box center [306, 114] width 366 height 16
click at [360, 232] on button "Add to basket" at bounding box center [359, 232] width 53 height 14
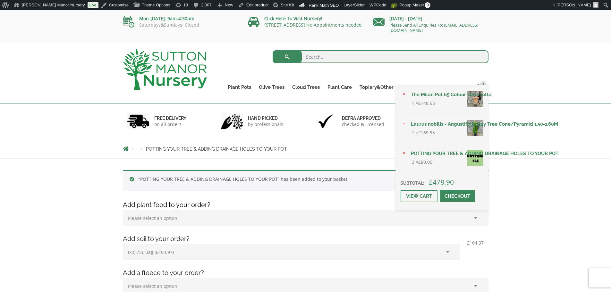
click at [446, 162] on li "× POTTING YOUR TREE & ADDING DRAINAGE HOLES TO YOUR POT 2 × £ 80.00" at bounding box center [441, 161] width 83 height 24
click at [431, 159] on bdi "£ 80.00" at bounding box center [425, 162] width 14 height 6
click at [405, 153] on link "×" at bounding box center [403, 153] width 7 height 7
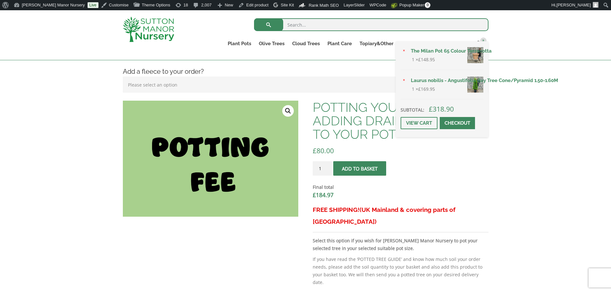
scroll to position [192, 0]
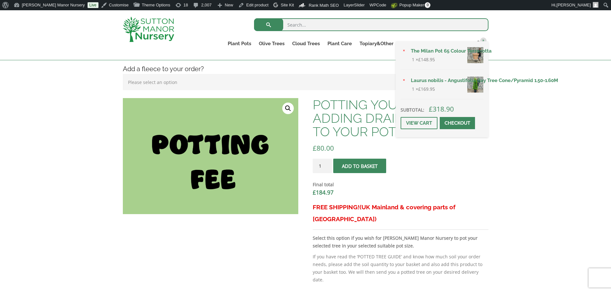
click at [360, 166] on span "submit" at bounding box center [360, 166] width 0 height 0
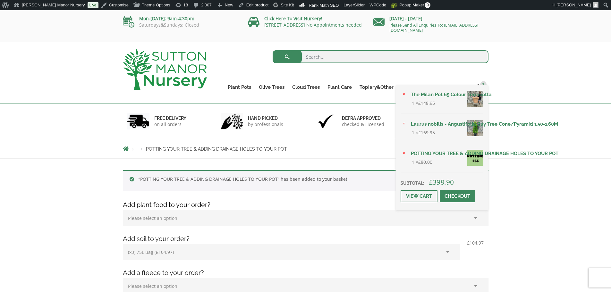
click at [482, 86] on div "× The Milan Pot 65 Colour Terracotta 1 × £ 148.95 × Laurus nobilis - Angustifol…" at bounding box center [442, 147] width 92 height 125
click at [400, 152] on li "× POTTING YOUR TREE & ADDING DRAINAGE HOLES TO YOUR POT 1 × £ 80.00" at bounding box center [441, 161] width 83 height 24
click at [404, 152] on link "×" at bounding box center [403, 153] width 7 height 7
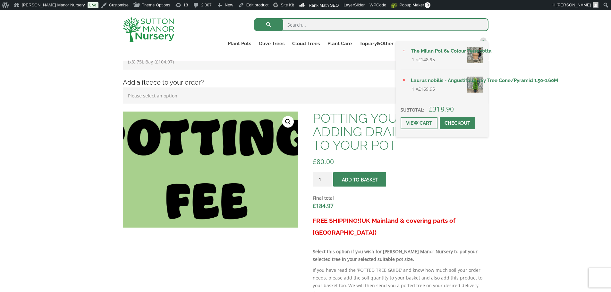
scroll to position [160, 0]
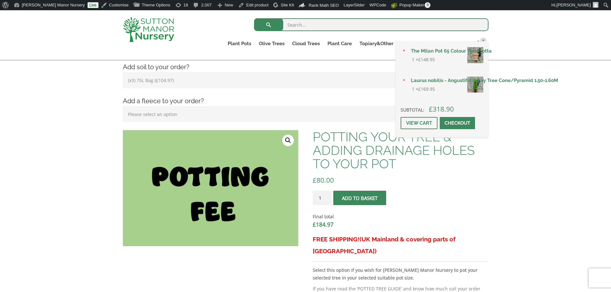
click at [180, 83] on select "Please select an option (x1) 75L Bag (£34.99) (x2) 75L Bag (£69.98) (x3) 75L Ba…" at bounding box center [291, 80] width 337 height 16
click at [123, 72] on select "Please select an option (x1) 75L Bag (£34.99) (x2) 75L Bag (£69.98) (x3) 75L Ba…" at bounding box center [291, 80] width 337 height 16
click at [444, 185] on div "POTTING YOUR TREE & ADDING DRAINAGE HOLES TO YOUR POT £ 80.00 FREE SHIPPING! (U…" at bounding box center [400, 237] width 175 height 214
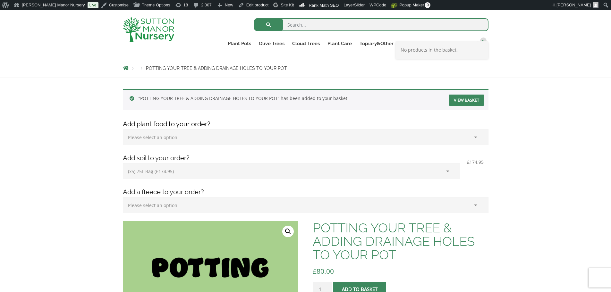
scroll to position [32, 0]
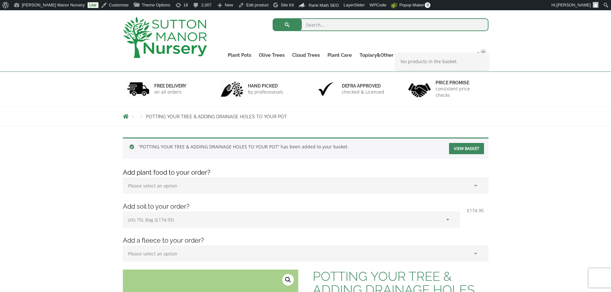
click at [152, 218] on select "Please select an option (x1) 75L Bag (£34.99) (x2) 75L Bag (£69.98) (x3) 75L Ba…" at bounding box center [291, 220] width 337 height 16
select select "(x2) 75L Bag_1"
click at [123, 212] on select "Please select an option (x1) 75L Bag (£34.99) (x2) 75L Bag (£69.98) (x3) 75L Ba…" at bounding box center [291, 220] width 337 height 16
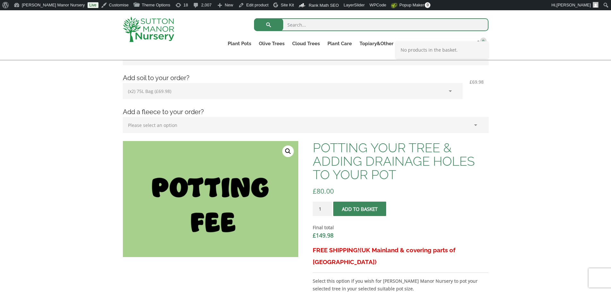
scroll to position [160, 0]
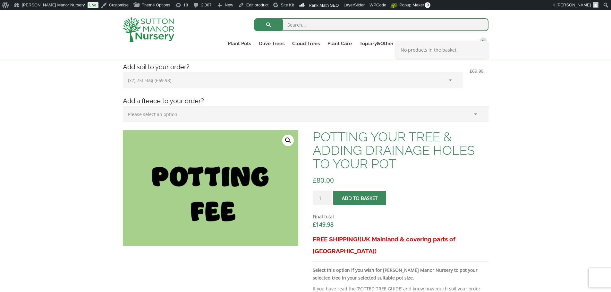
click at [368, 202] on button "Add to basket" at bounding box center [359, 198] width 53 height 14
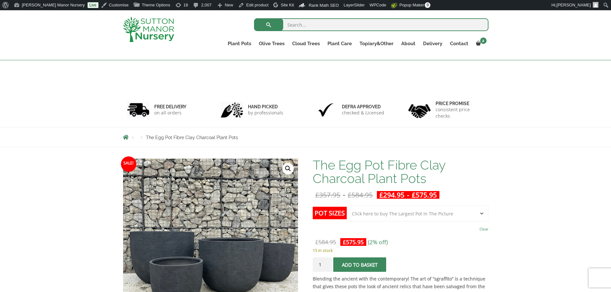
select select "Click here to buy The Largest Pot In The Picture"
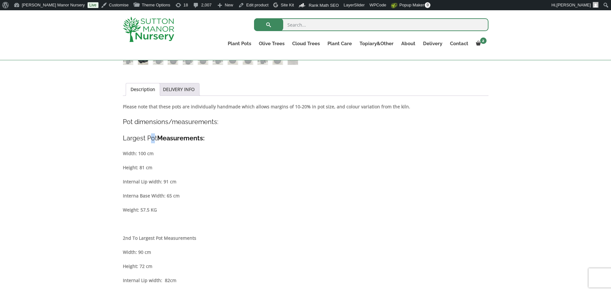
click at [167, 32] on img at bounding box center [148, 29] width 51 height 25
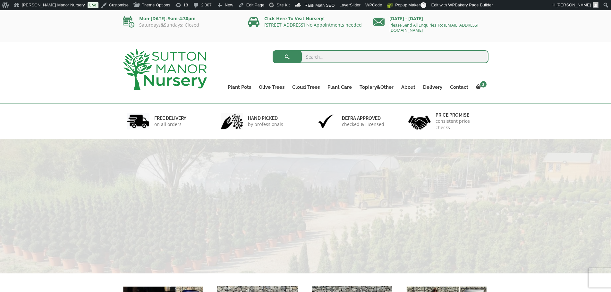
click at [147, 63] on img at bounding box center [165, 69] width 84 height 41
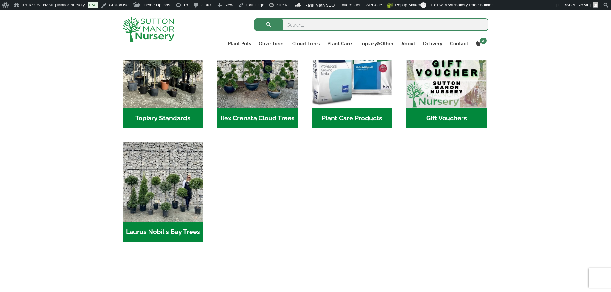
scroll to position [673, 0]
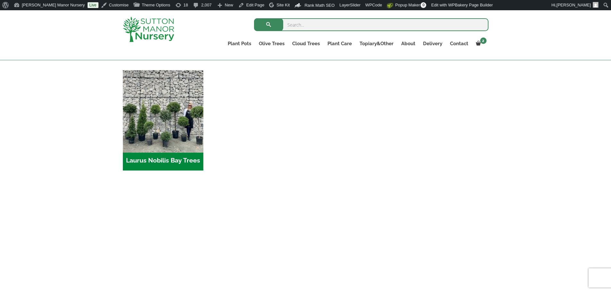
click at [170, 88] on img "Visit product category Laurus Nobilis Bay Trees" at bounding box center [163, 110] width 85 height 85
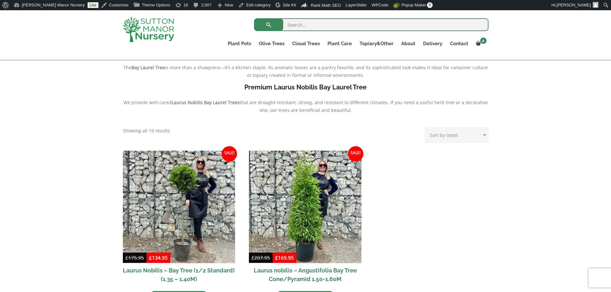
scroll to position [257, 0]
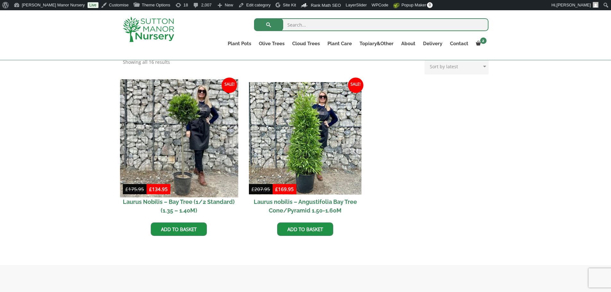
click at [199, 165] on img at bounding box center [179, 138] width 118 height 118
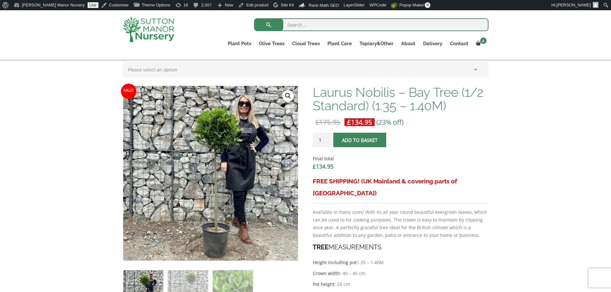
scroll to position [160, 0]
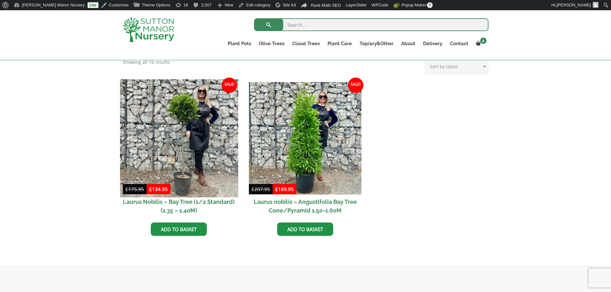
click at [177, 132] on img at bounding box center [179, 138] width 118 height 118
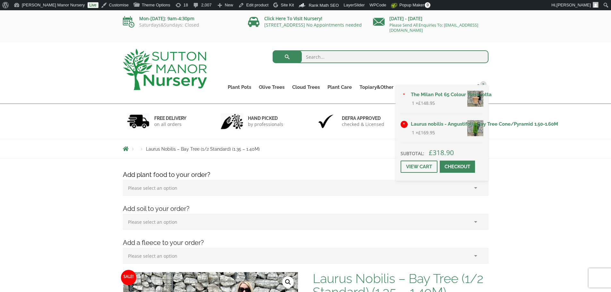
click at [403, 126] on link "×" at bounding box center [403, 124] width 7 height 7
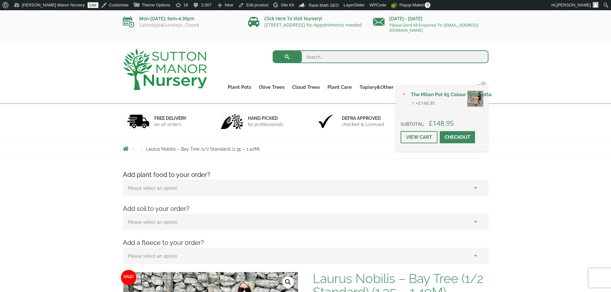
click at [404, 93] on link "×" at bounding box center [403, 94] width 7 height 7
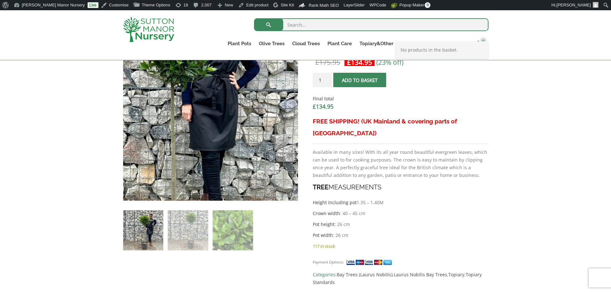
scroll to position [257, 0]
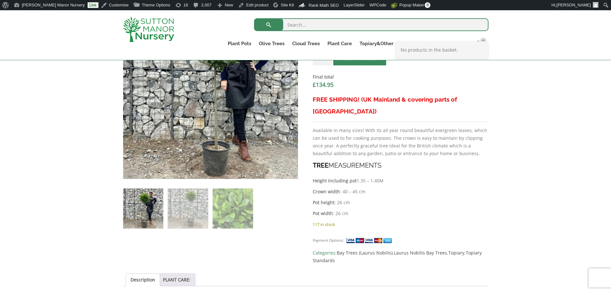
click at [131, 25] on img at bounding box center [148, 29] width 51 height 25
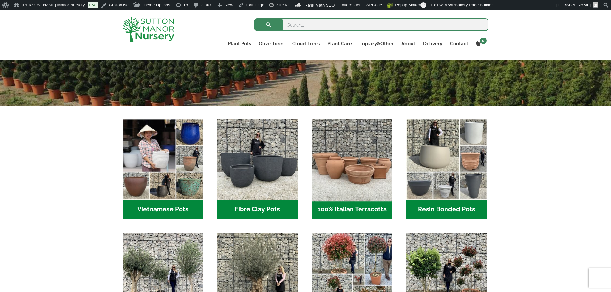
scroll to position [192, 0]
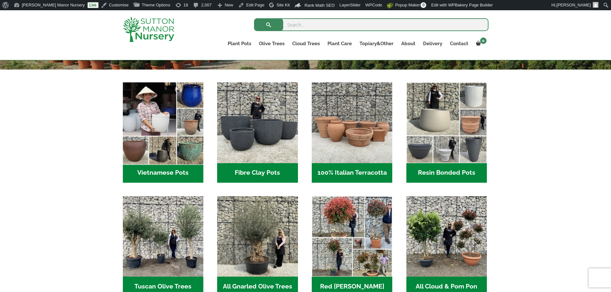
click at [162, 111] on img "Visit product category Vietnamese Pots" at bounding box center [163, 122] width 85 height 85
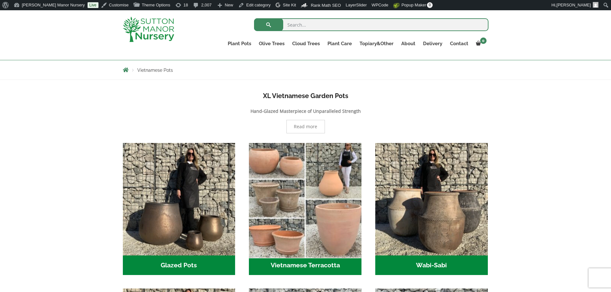
scroll to position [160, 0]
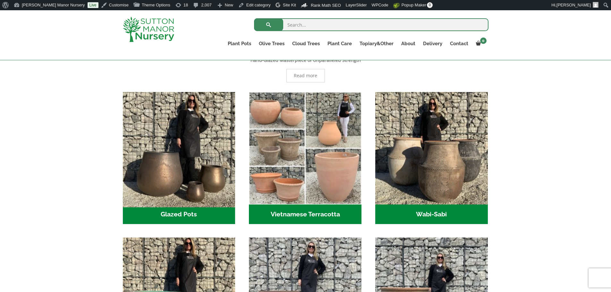
click at [206, 144] on img "Visit product category Glazed Pots" at bounding box center [179, 148] width 118 height 118
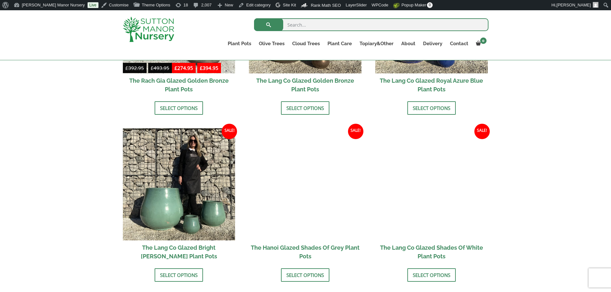
scroll to position [566, 0]
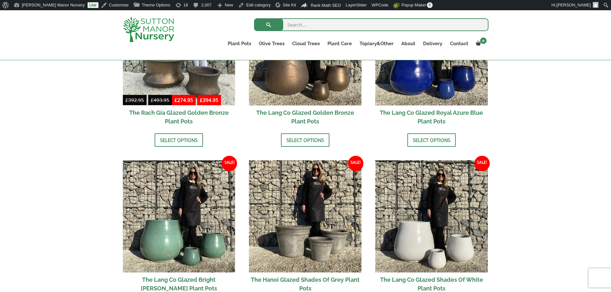
click at [320, 25] on input "search" at bounding box center [371, 24] width 234 height 13
click at [157, 34] on img at bounding box center [148, 29] width 51 height 25
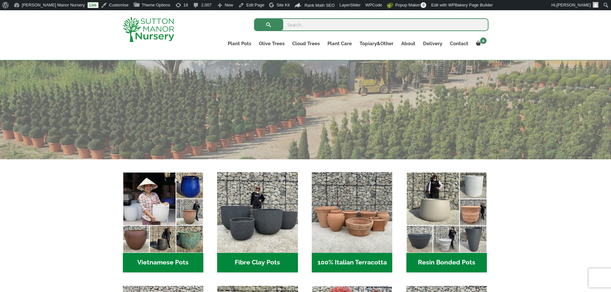
scroll to position [128, 0]
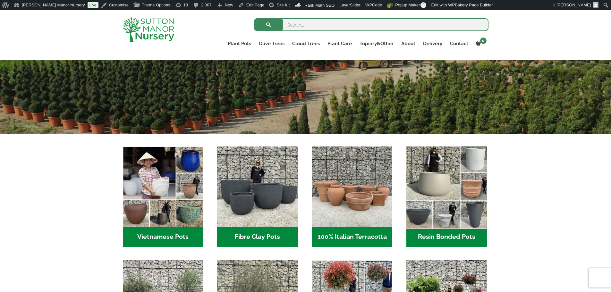
click at [442, 171] on img "Visit product category Resin Bonded Pots" at bounding box center [446, 187] width 85 height 85
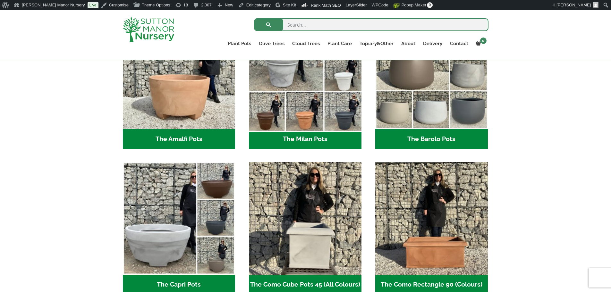
scroll to position [160, 0]
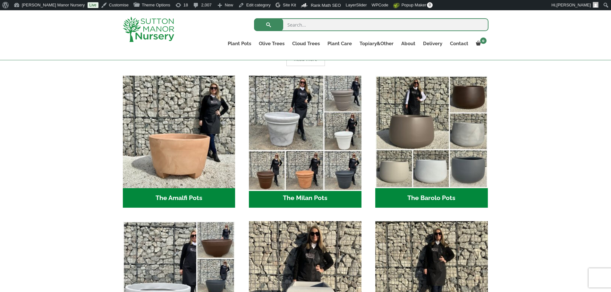
click at [297, 132] on img "Visit product category The Milan Pots" at bounding box center [305, 132] width 118 height 118
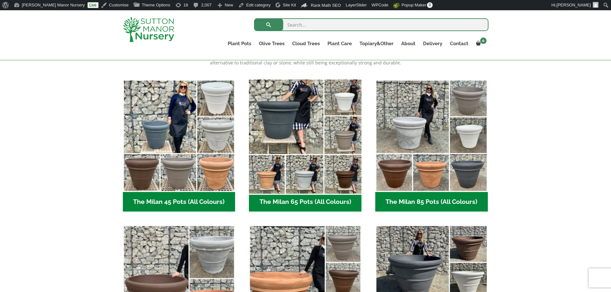
scroll to position [160, 0]
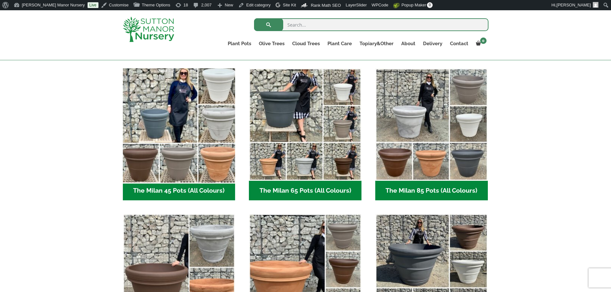
click at [198, 152] on img "Visit product category The Milan 45 Pots (All Colours)" at bounding box center [179, 124] width 118 height 118
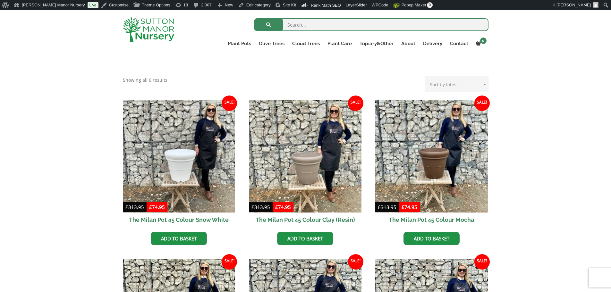
scroll to position [128, 0]
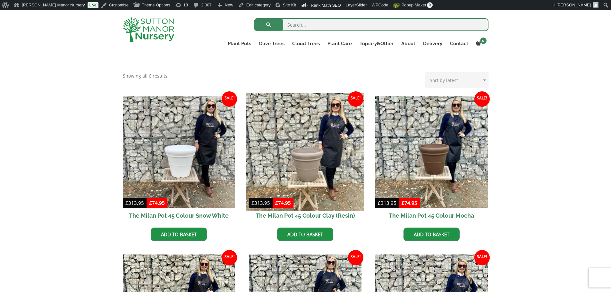
click at [320, 181] on img at bounding box center [305, 152] width 118 height 118
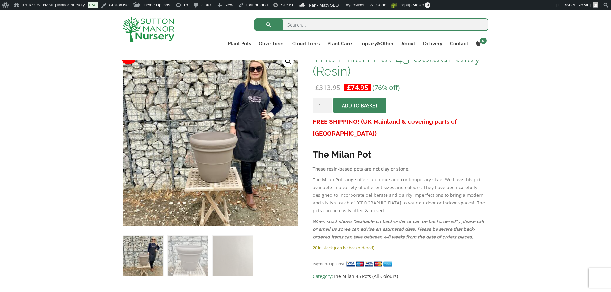
scroll to position [96, 0]
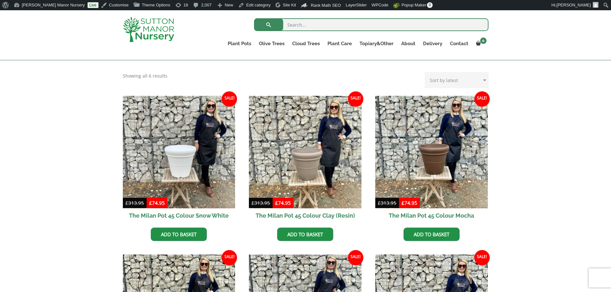
click at [143, 15] on div at bounding box center [155, 29] width 75 height 38
click at [173, 30] on img at bounding box center [148, 29] width 51 height 25
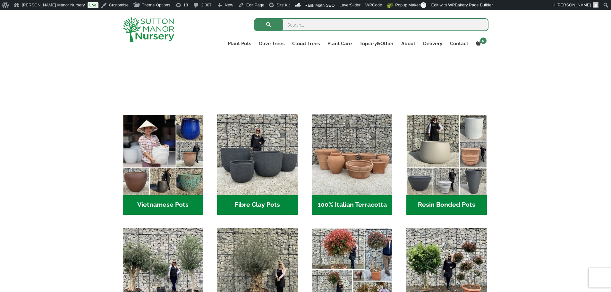
scroll to position [197, 0]
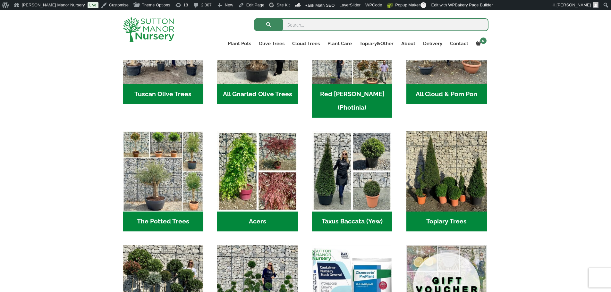
drag, startPoint x: 191, startPoint y: 64, endPoint x: 167, endPoint y: 109, distance: 50.5
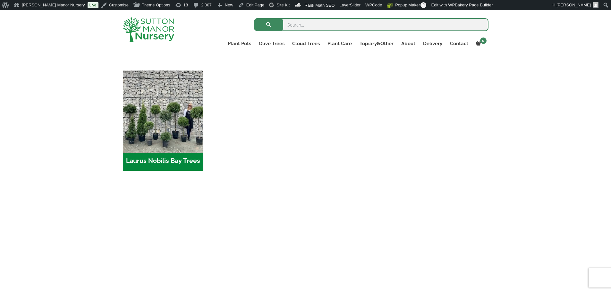
scroll to position [641, 0]
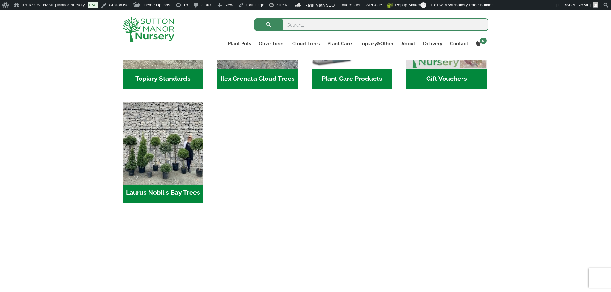
click at [158, 126] on img "Visit product category Laurus Nobilis Bay Trees" at bounding box center [163, 142] width 85 height 85
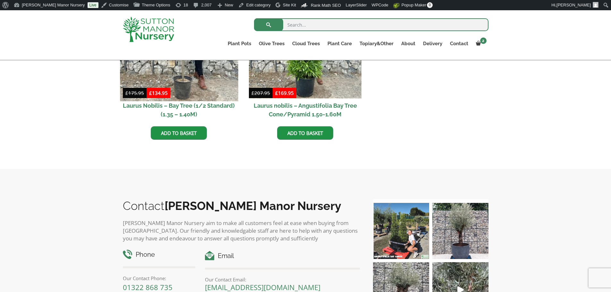
scroll to position [321, 0]
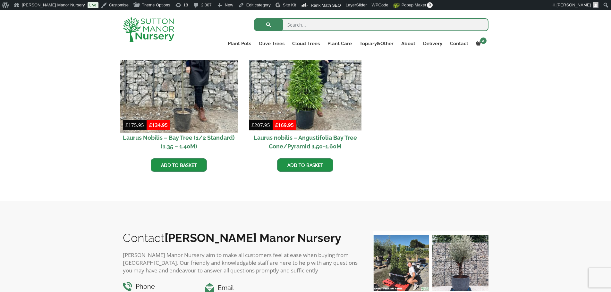
click at [160, 106] on img at bounding box center [179, 74] width 118 height 118
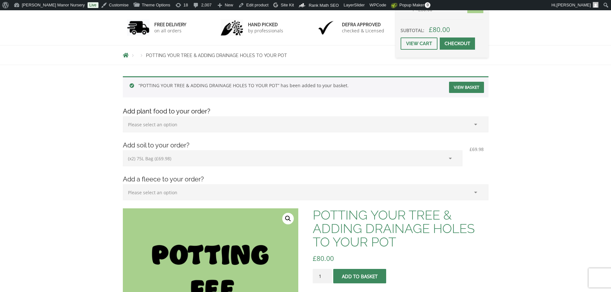
scroll to position [96, 0]
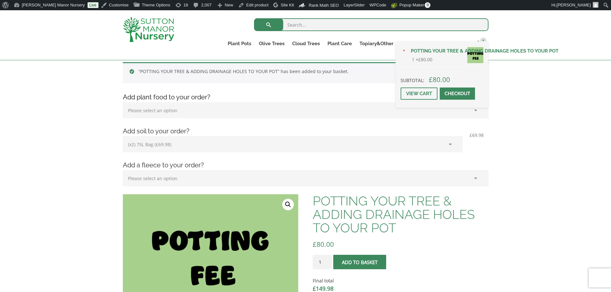
click at [478, 139] on li "Please select an option (x1) 75L Bag (£34.99) (x2) 75L Bag (£69.98) (x3) 75L Ba…" at bounding box center [306, 145] width 366 height 19
click at [477, 133] on span "£69.98" at bounding box center [476, 135] width 19 height 9
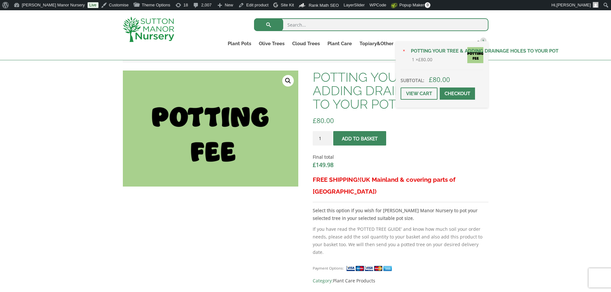
scroll to position [224, 0]
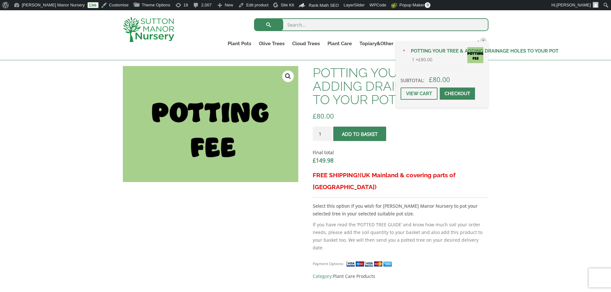
click at [330, 162] on bdi "£ 149.98" at bounding box center [323, 160] width 21 height 8
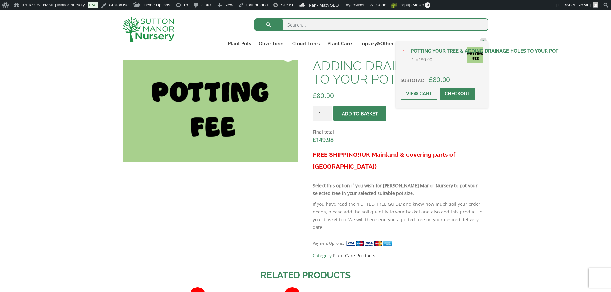
scroll to position [257, 0]
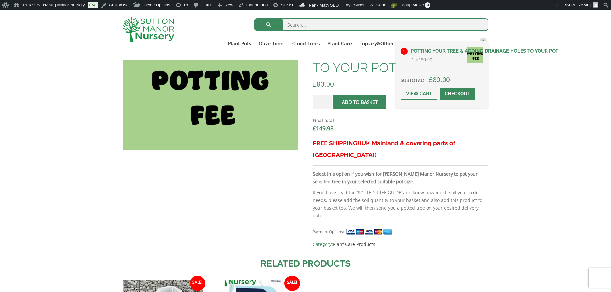
click at [402, 51] on link "×" at bounding box center [403, 51] width 7 height 7
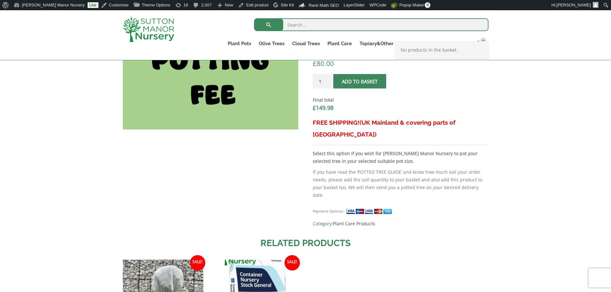
scroll to position [289, 0]
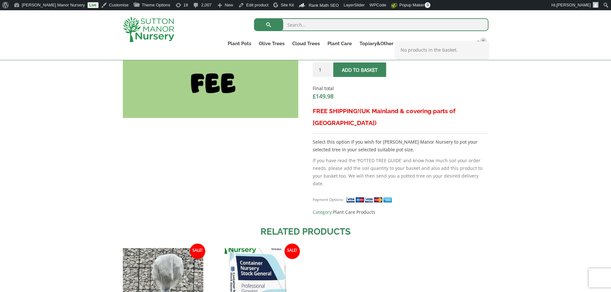
click at [410, 84] on div "Final total £ 149.98" at bounding box center [400, 92] width 175 height 25
click at [399, 97] on dd "£ 149.98" at bounding box center [400, 96] width 175 height 8
click at [365, 121] on div "FREE SHIPPING! (UK Mainland & covering parts of Scotland) Select this option if…" at bounding box center [400, 148] width 175 height 86
click at [283, 127] on section "Related products Sale! £ 49.99 Original price was: £49.99. £ 24.95 Current pric…" at bounding box center [306, 188] width 366 height 373
click at [344, 96] on dd "£ 149.98" at bounding box center [400, 96] width 175 height 8
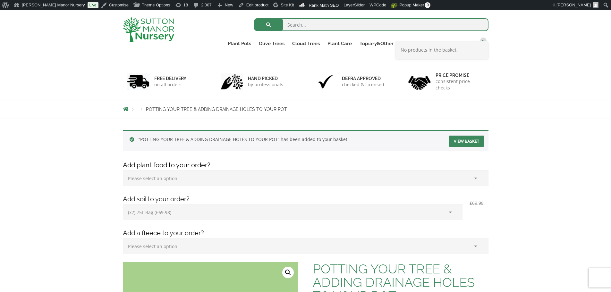
scroll to position [0, 0]
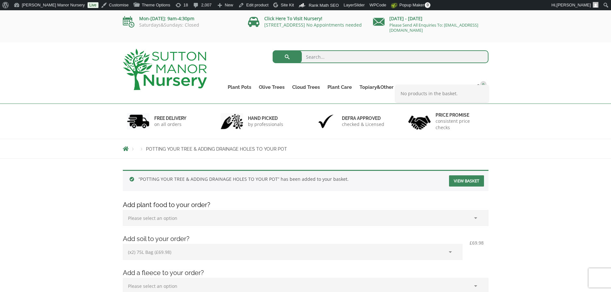
click at [169, 79] on img at bounding box center [165, 69] width 84 height 41
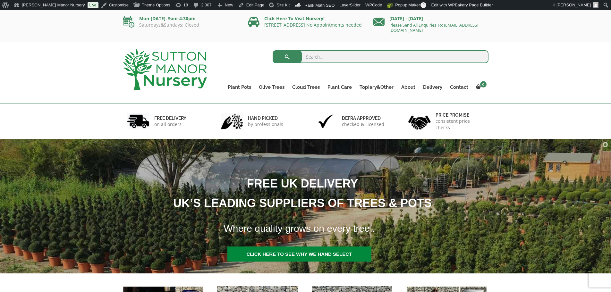
click at [186, 76] on img at bounding box center [165, 69] width 84 height 41
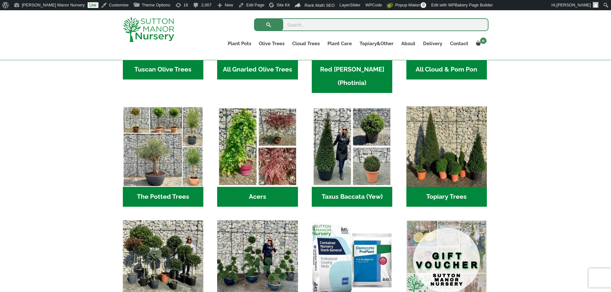
scroll to position [545, 0]
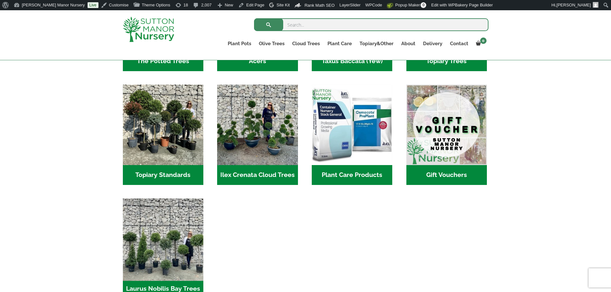
click at [187, 224] on img "Visit product category Laurus Nobilis Bay Trees" at bounding box center [163, 238] width 85 height 85
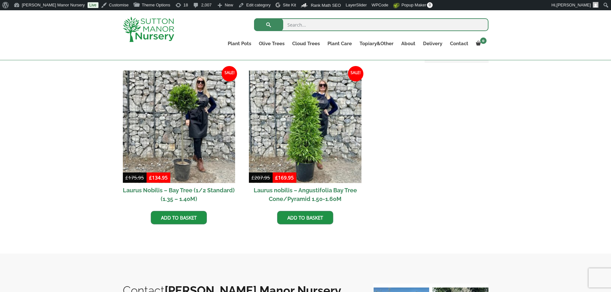
scroll to position [257, 0]
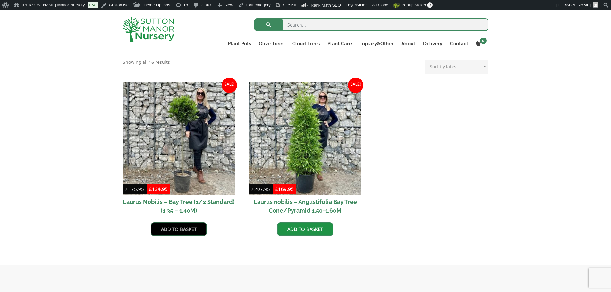
click at [181, 230] on link "Add to basket" at bounding box center [179, 229] width 56 height 13
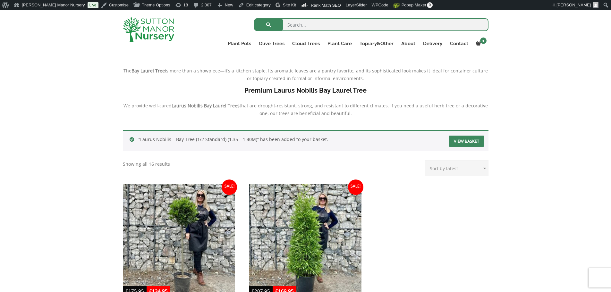
scroll to position [186, 0]
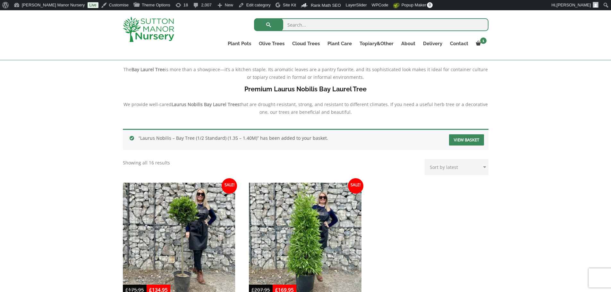
drag, startPoint x: 0, startPoint y: 0, endPoint x: 140, endPoint y: 33, distance: 143.6
click at [140, 33] on img at bounding box center [148, 29] width 51 height 25
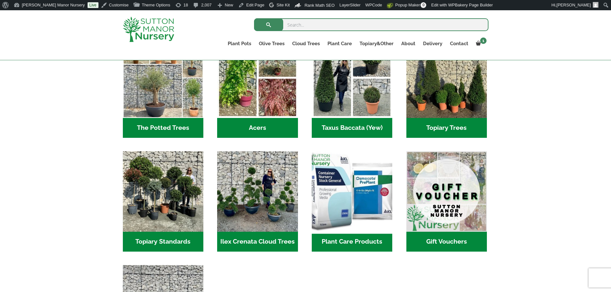
scroll to position [481, 0]
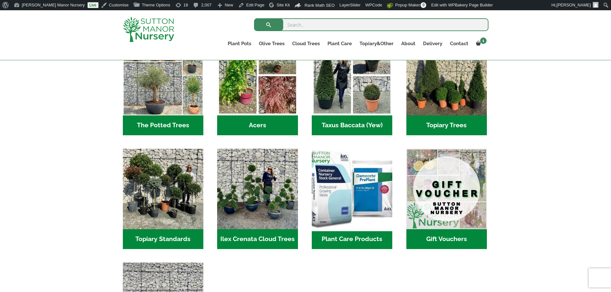
click at [330, 181] on img "Visit product category Plant Care Products" at bounding box center [352, 189] width 85 height 85
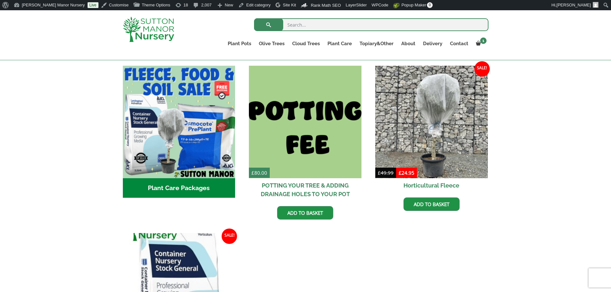
scroll to position [192, 0]
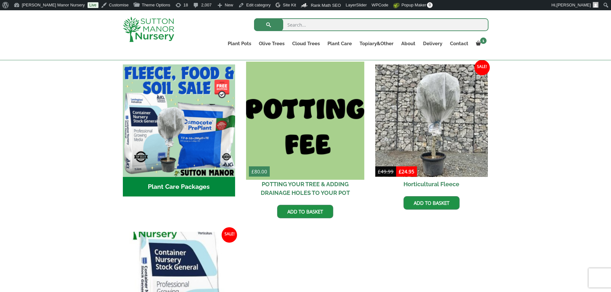
click at [315, 166] on img at bounding box center [305, 121] width 118 height 118
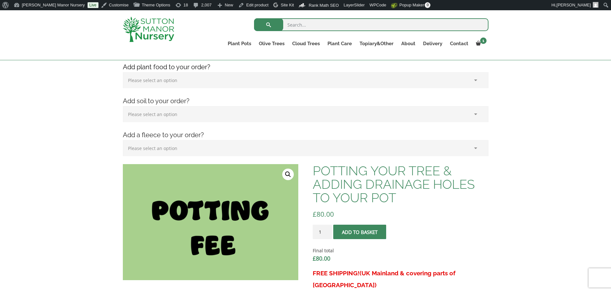
scroll to position [96, 0]
click at [360, 232] on span "submit" at bounding box center [360, 232] width 0 height 0
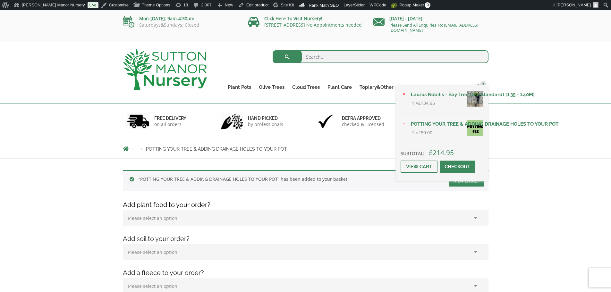
click at [475, 84] on link "2" at bounding box center [480, 87] width 16 height 9
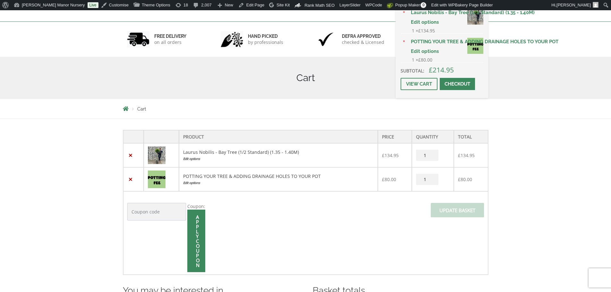
scroll to position [96, 0]
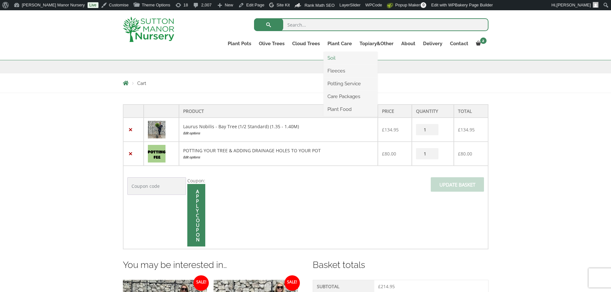
click at [333, 59] on link "Soil" at bounding box center [351, 58] width 54 height 10
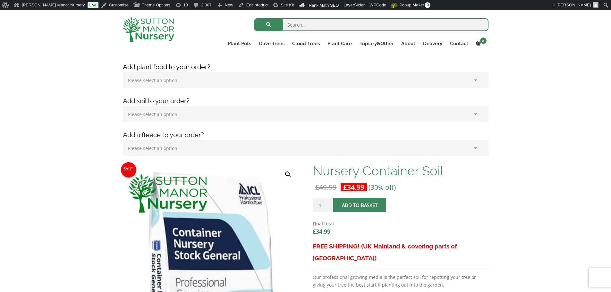
click at [200, 114] on select "Please select an option (x1) 75L Bag (£34.99) (x2) 75L Bag (£69.98) (x3) 75L Ba…" at bounding box center [306, 114] width 366 height 16
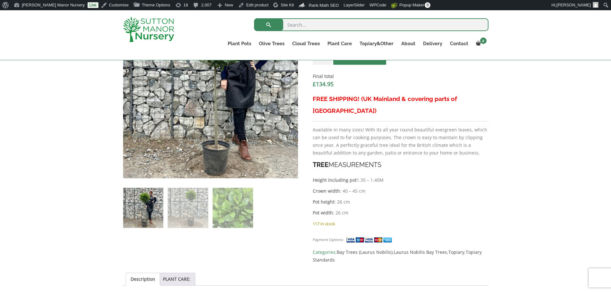
scroll to position [257, 0]
click at [168, 21] on img at bounding box center [148, 29] width 51 height 25
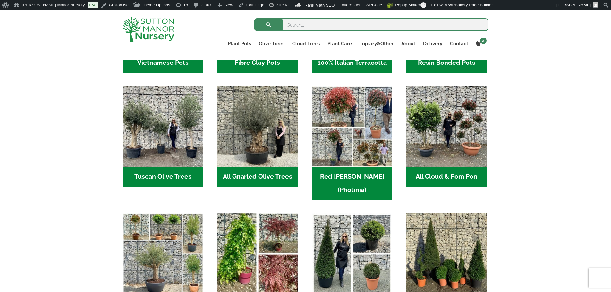
drag, startPoint x: 245, startPoint y: 143, endPoint x: 255, endPoint y: 143, distance: 10.6
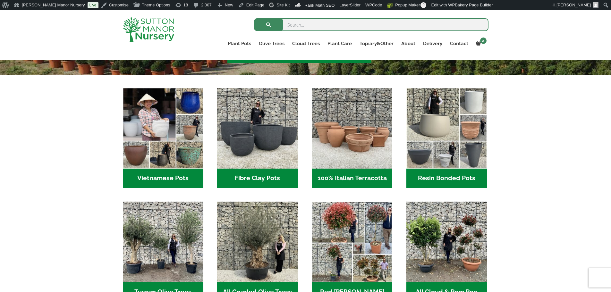
scroll to position [128, 0]
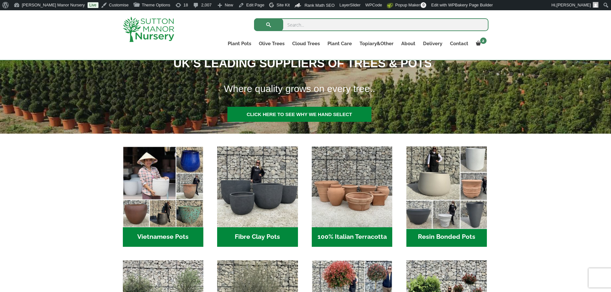
click at [417, 167] on img "Visit product category Resin Bonded Pots" at bounding box center [446, 187] width 85 height 85
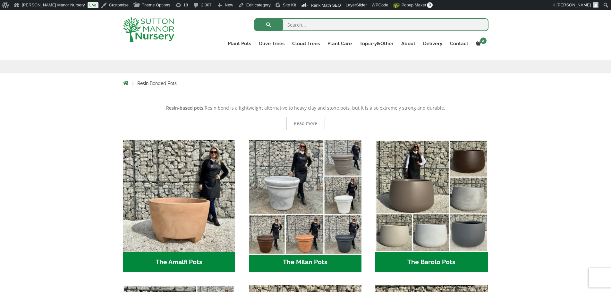
click at [322, 218] on img "Visit product category The Milan Pots" at bounding box center [305, 196] width 118 height 118
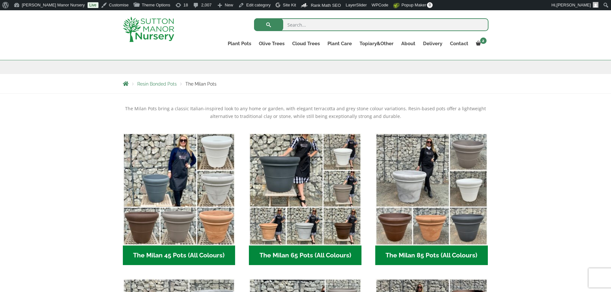
scroll to position [160, 0]
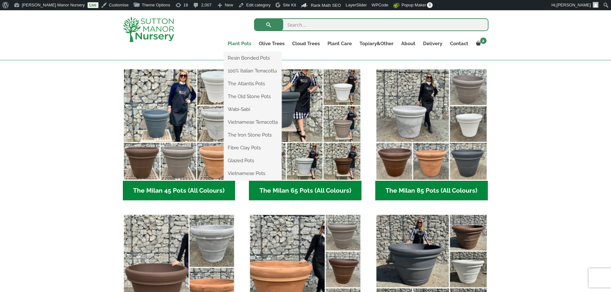
click at [244, 44] on link "Plant Pots" at bounding box center [239, 43] width 31 height 9
click at [249, 42] on link "Plant Pots" at bounding box center [239, 43] width 31 height 9
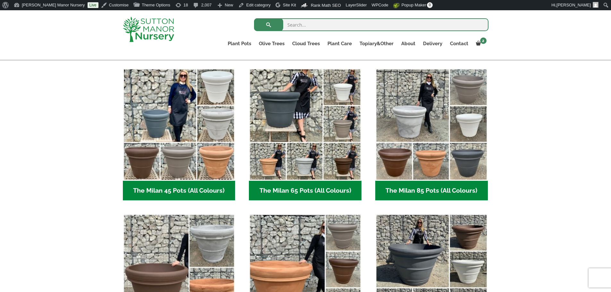
click at [150, 23] on img at bounding box center [148, 29] width 51 height 25
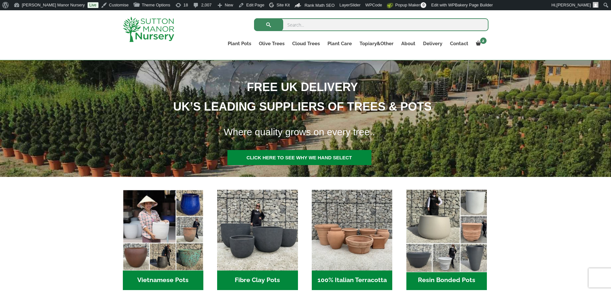
scroll to position [96, 0]
